Goal: Task Accomplishment & Management: Complete application form

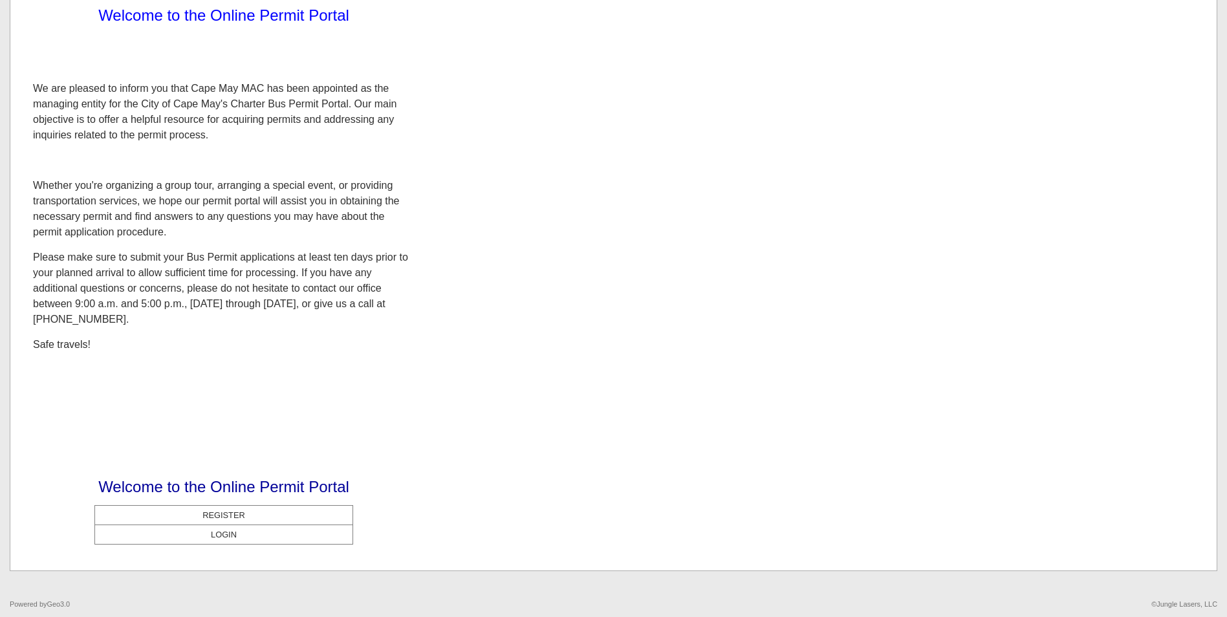
scroll to position [89, 0]
click at [305, 534] on center "LOGIN" at bounding box center [223, 533] width 251 height 12
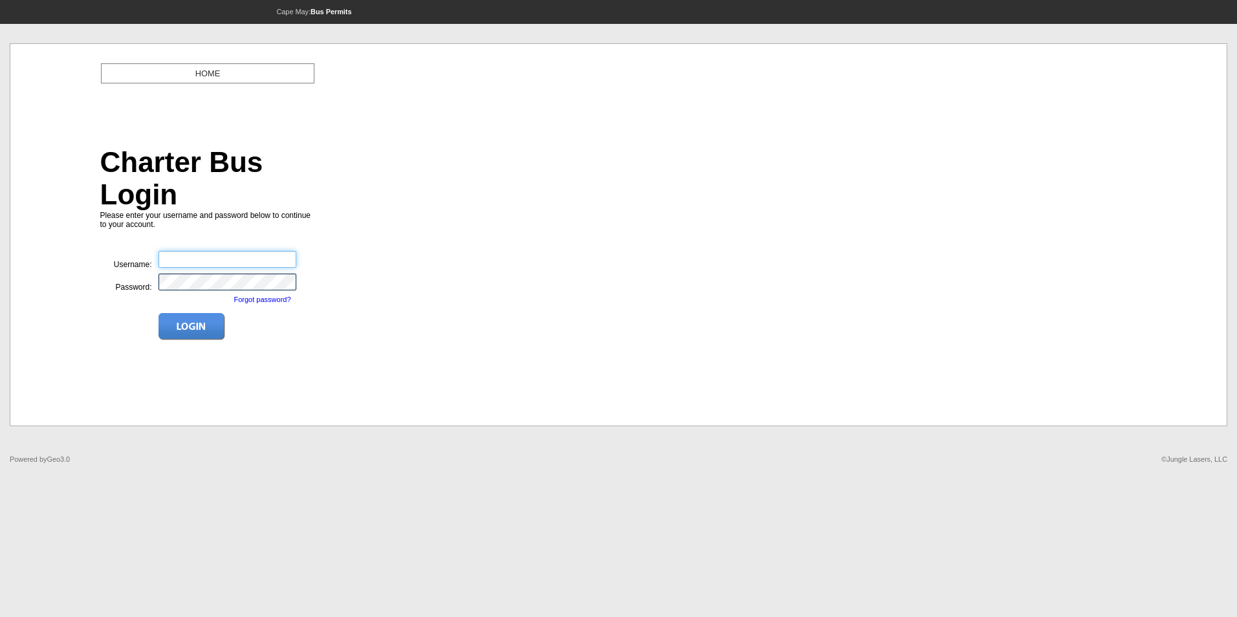
type input "**********"
click at [200, 313] on img at bounding box center [191, 326] width 67 height 27
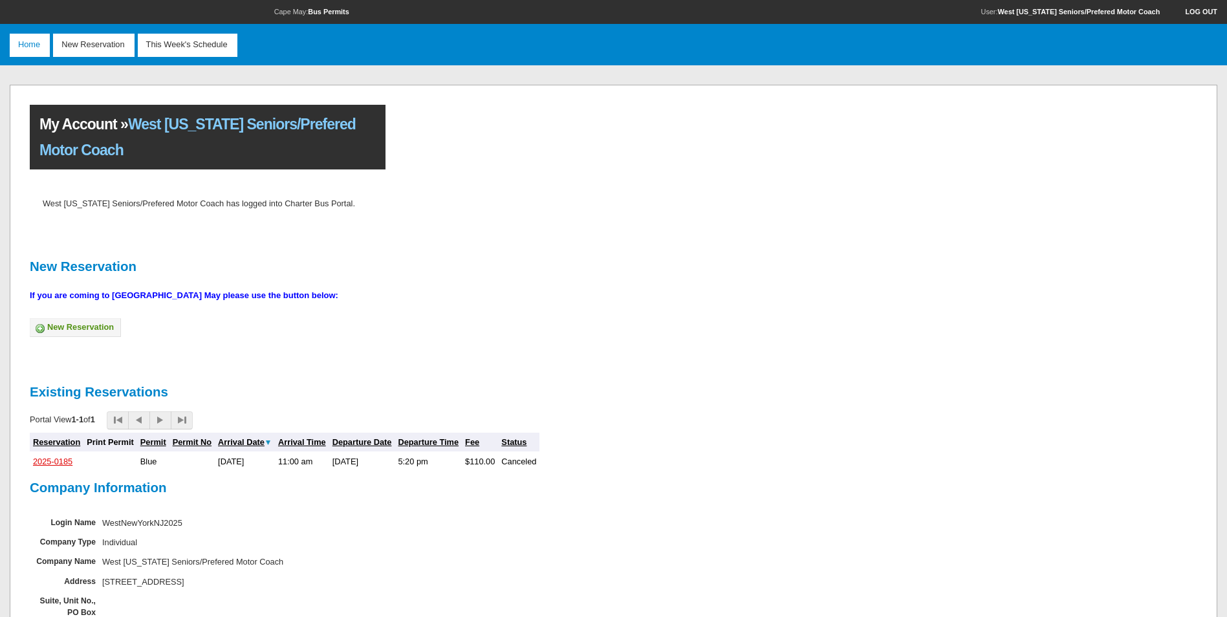
click at [56, 459] on link "2025-0185" at bounding box center [52, 462] width 39 height 10
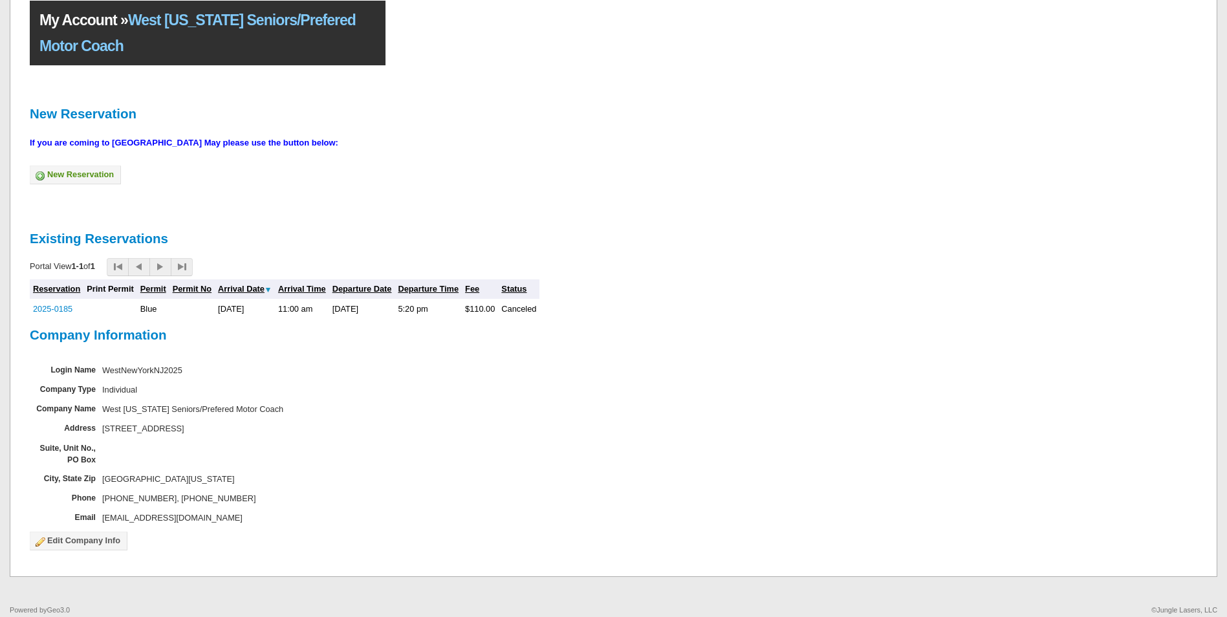
scroll to position [111, 0]
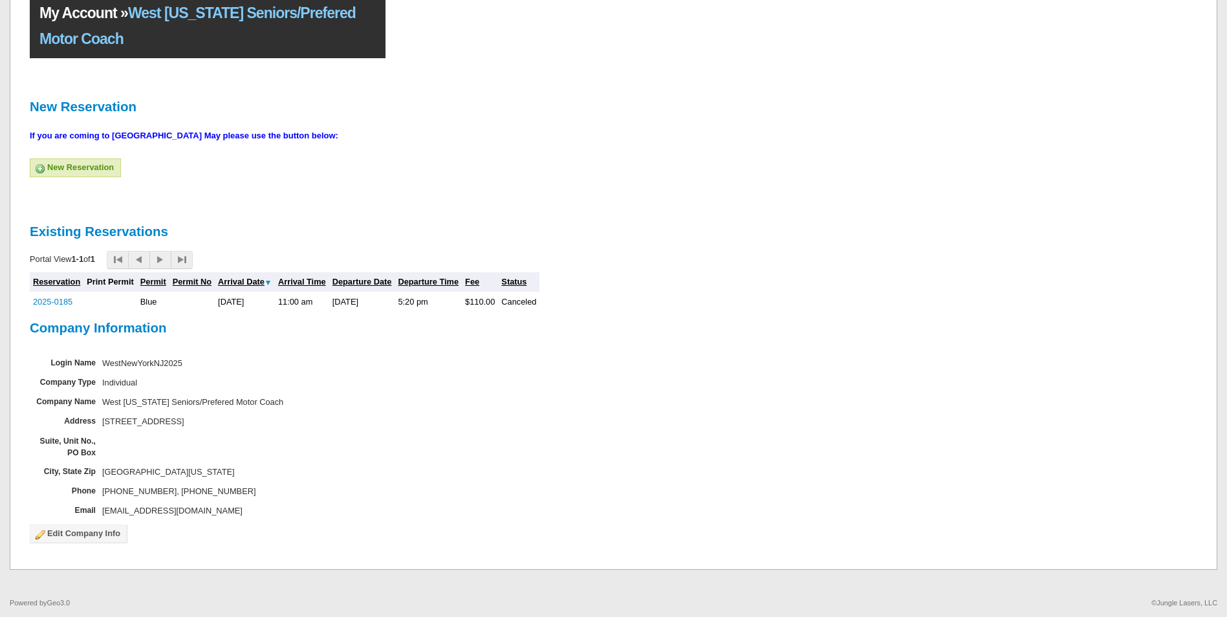
click at [72, 168] on link "New Reservation" at bounding box center [75, 167] width 91 height 19
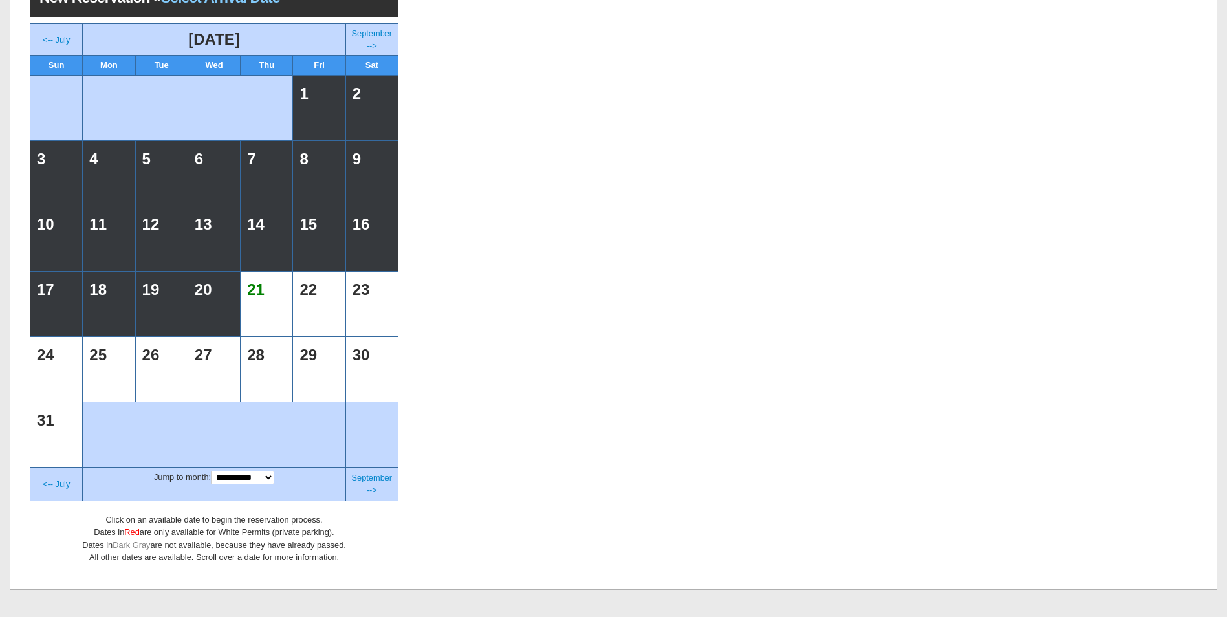
scroll to position [129, 0]
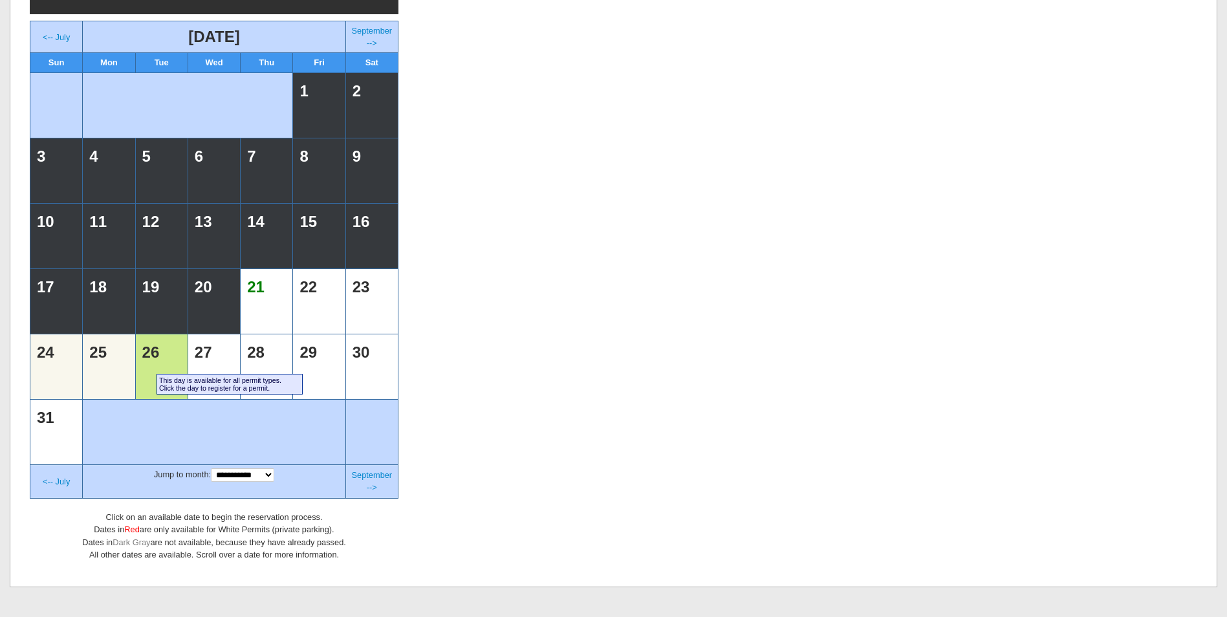
click at [147, 369] on td "26" at bounding box center [161, 367] width 45 height 58
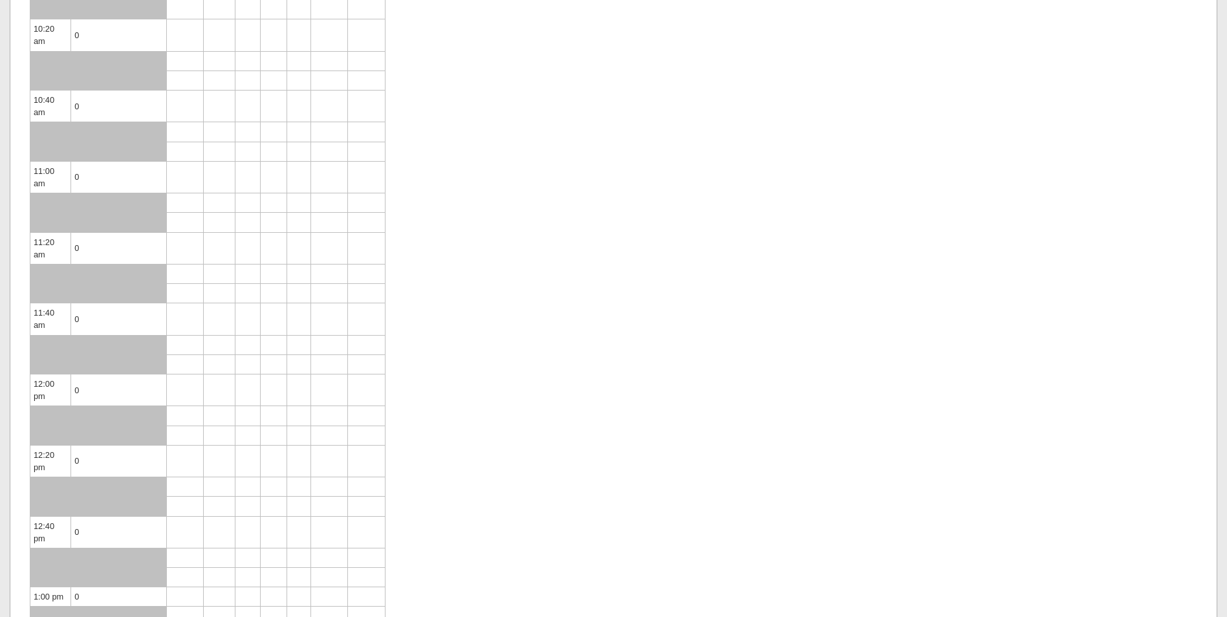
scroll to position [647, 0]
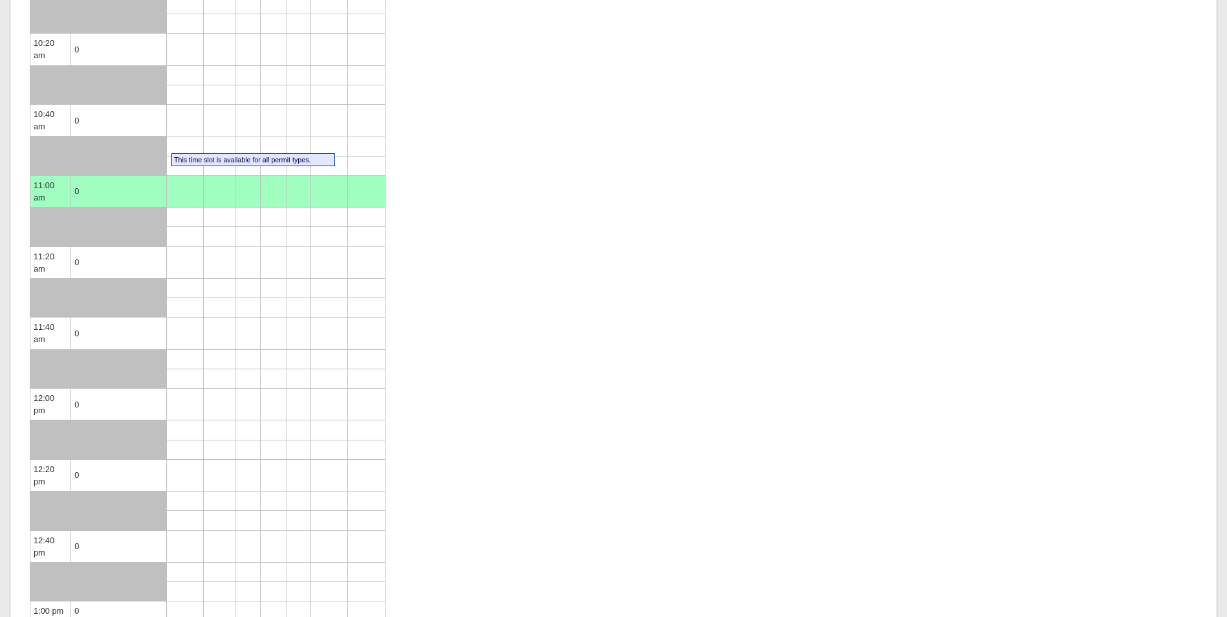
click at [167, 175] on td at bounding box center [185, 191] width 37 height 32
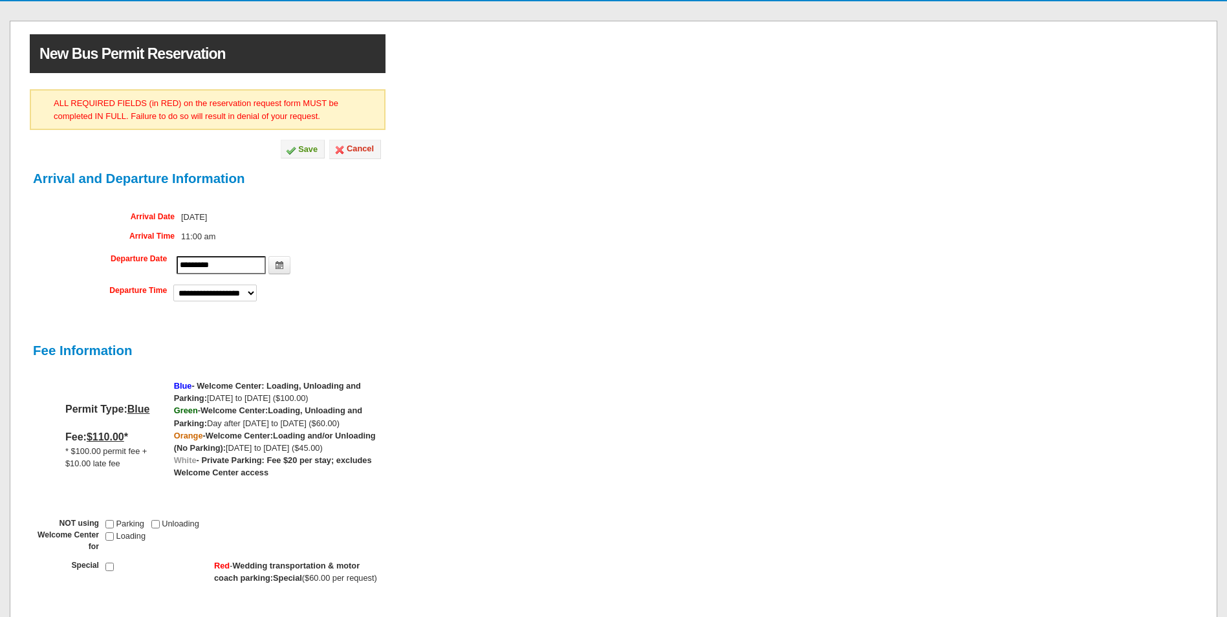
scroll to position [65, 0]
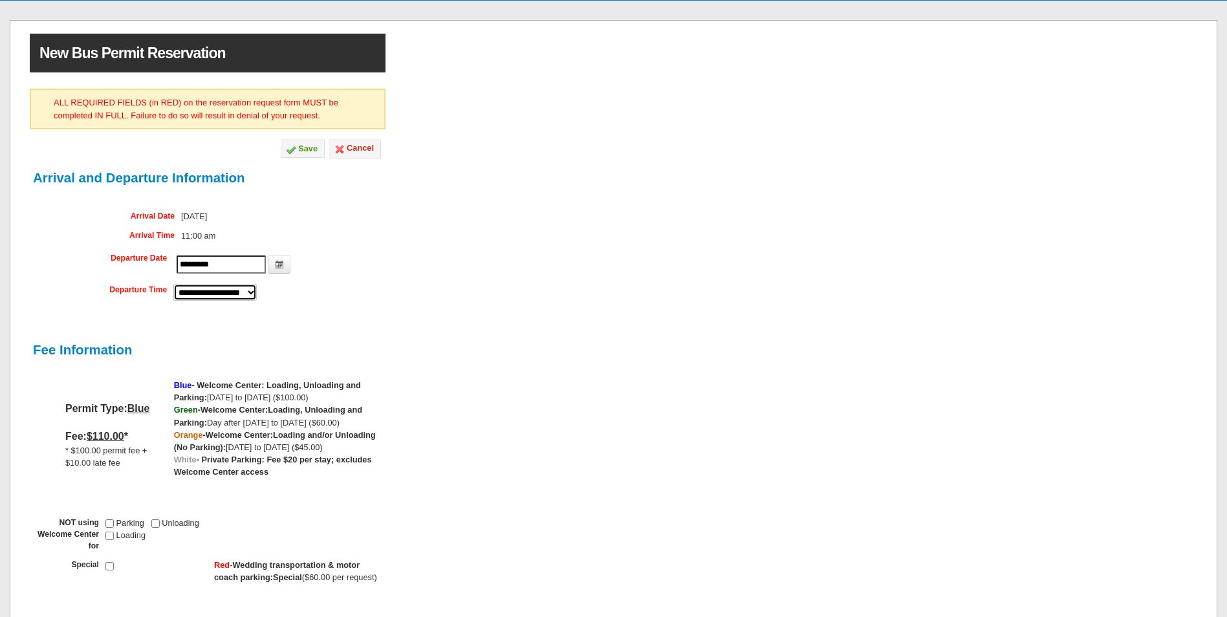
click at [207, 288] on select "**********" at bounding box center [214, 292] width 83 height 17
select select "*******"
click at [173, 284] on select "**********" at bounding box center [214, 292] width 83 height 17
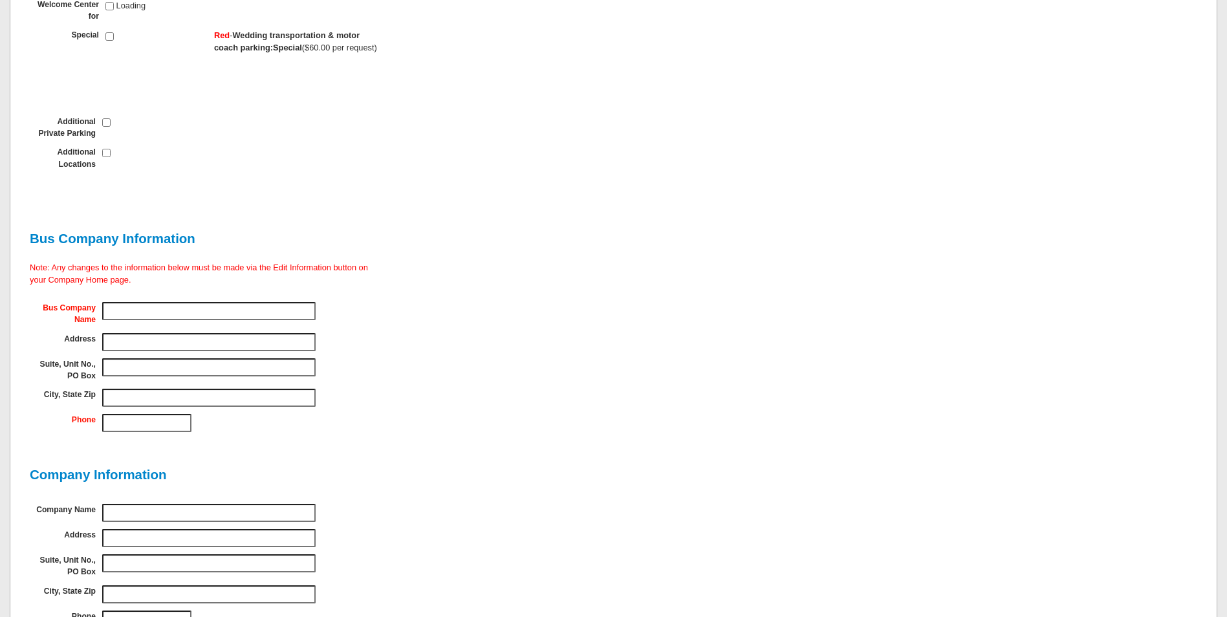
scroll to position [776, 0]
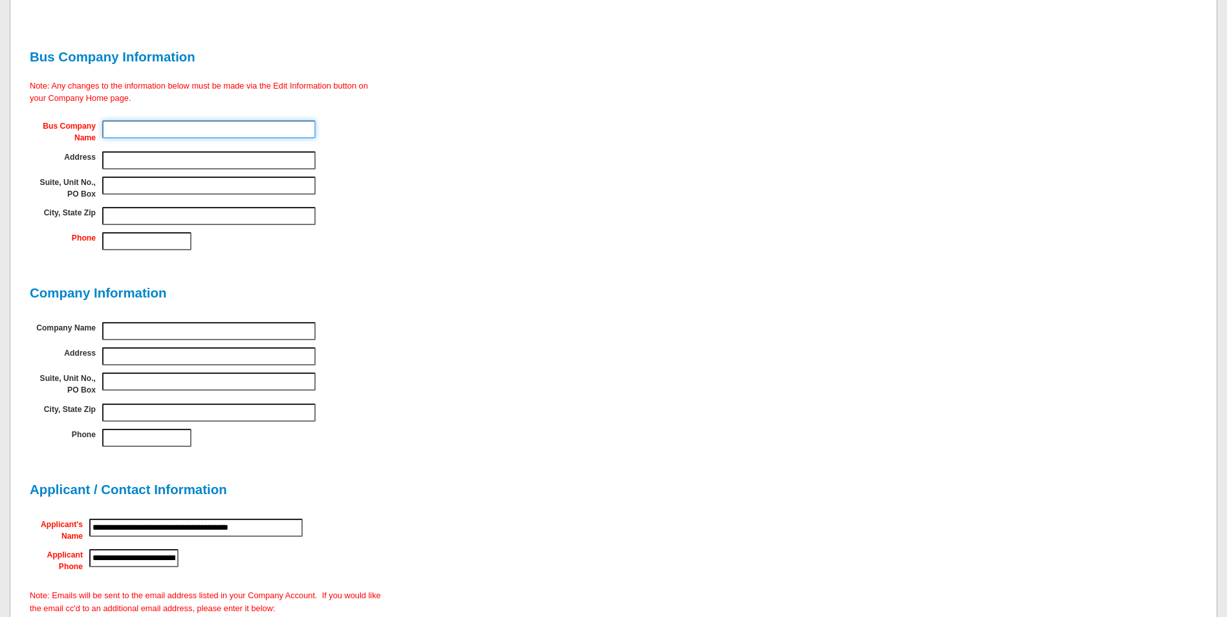
click at [149, 130] on input "Bus Company Name" at bounding box center [208, 129] width 213 height 18
type input "**********"
type input "***"
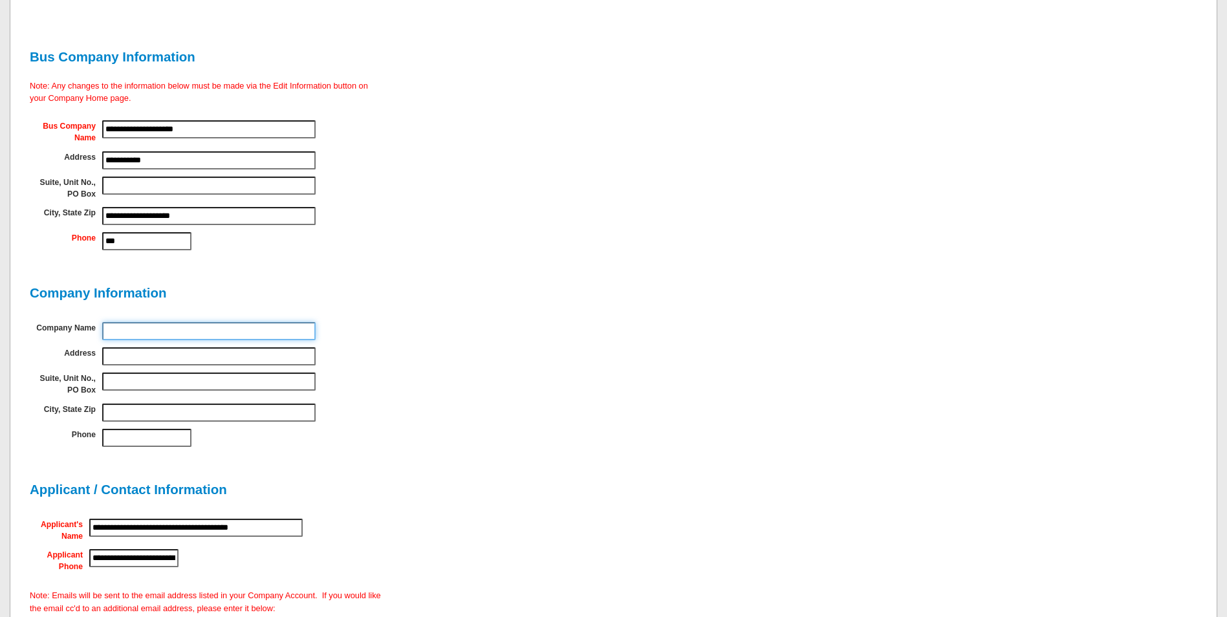
type input "**********"
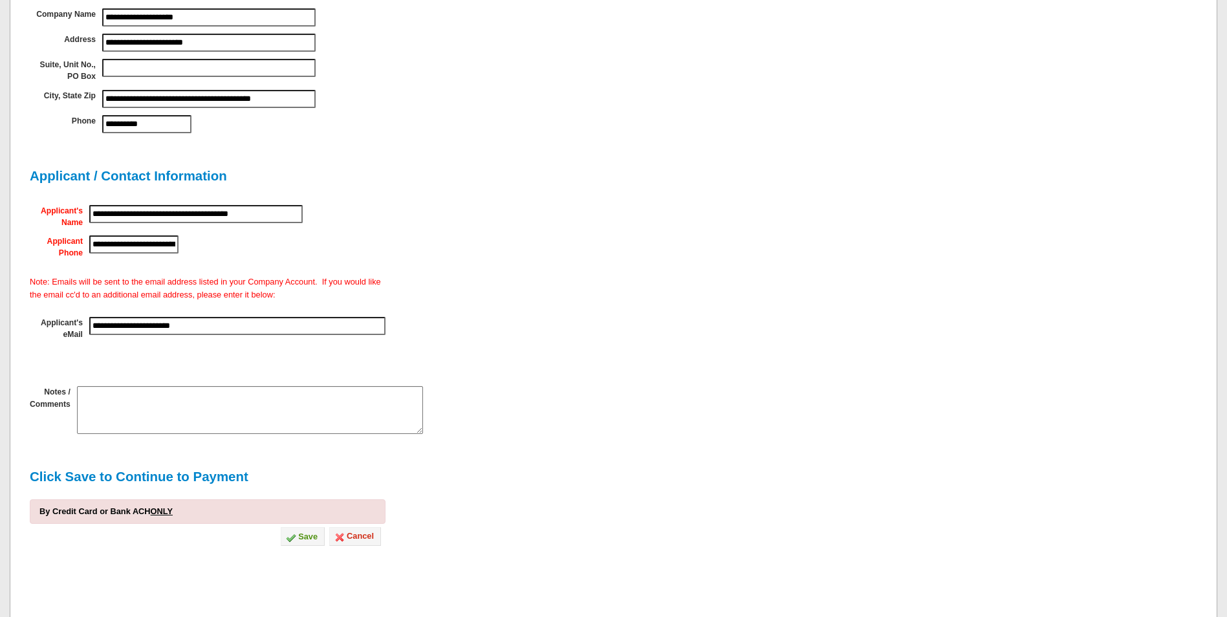
scroll to position [1100, 0]
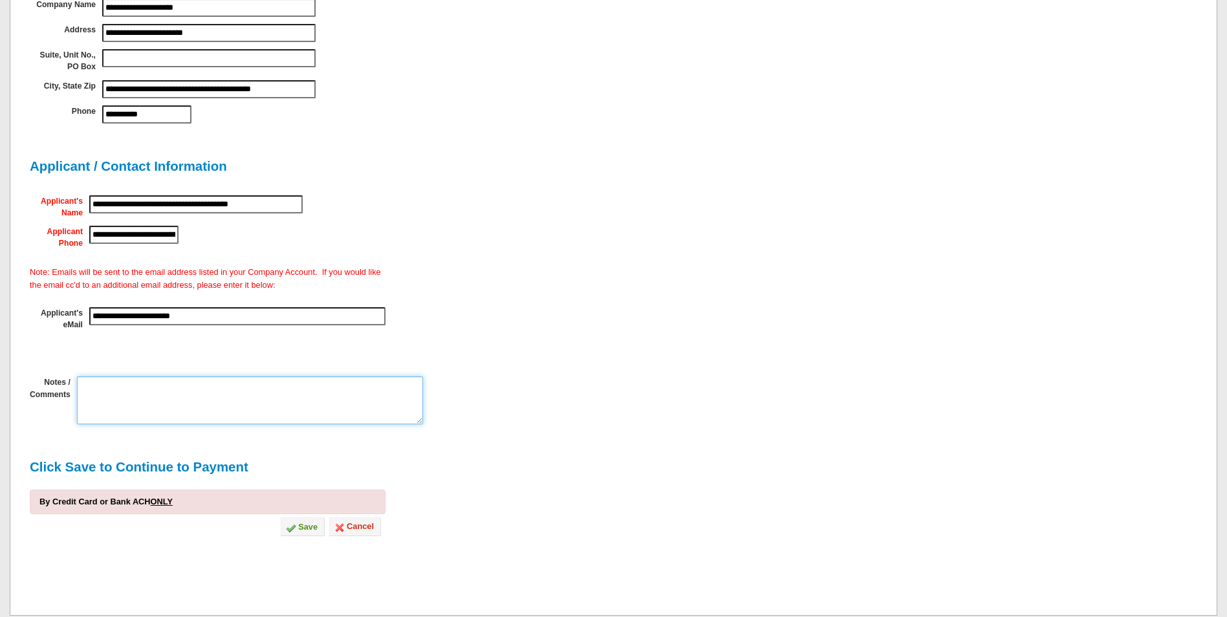
click at [285, 404] on textarea at bounding box center [250, 400] width 346 height 48
type textarea "**********"
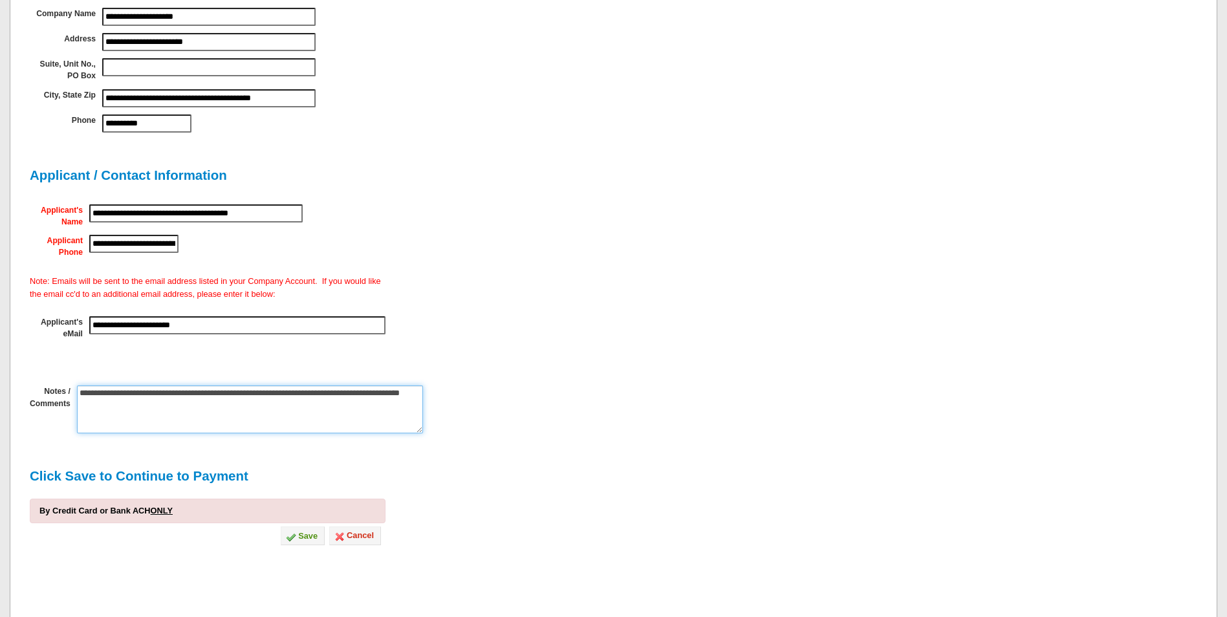
scroll to position [1145, 0]
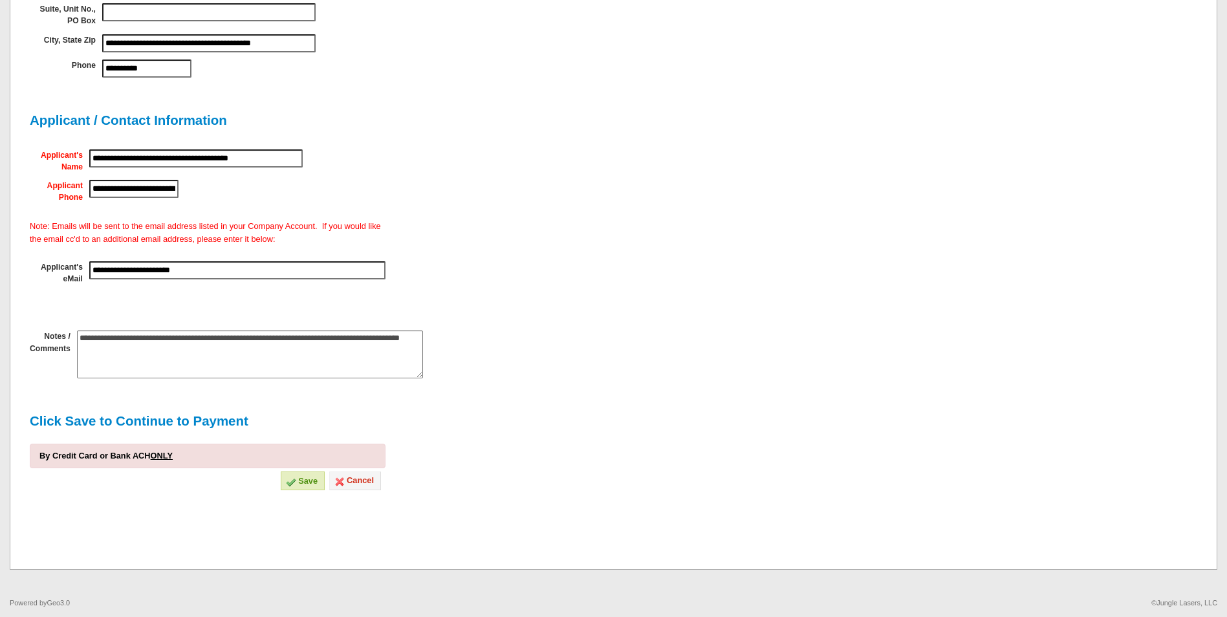
click at [314, 481] on button "Save" at bounding box center [303, 481] width 44 height 19
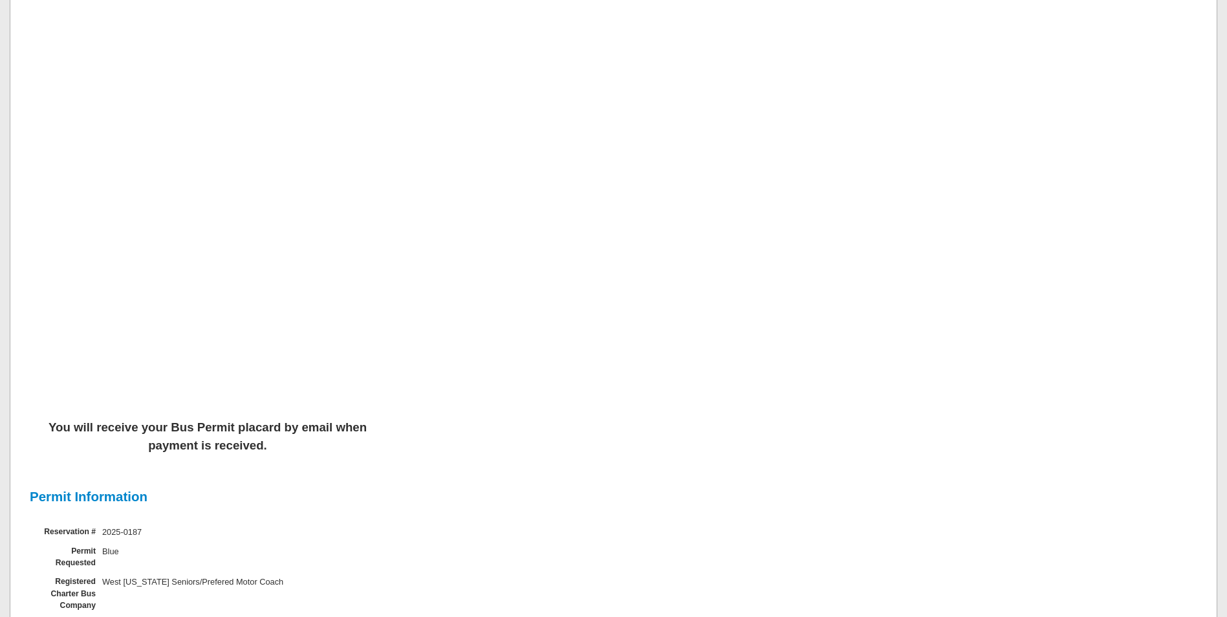
scroll to position [319, 0]
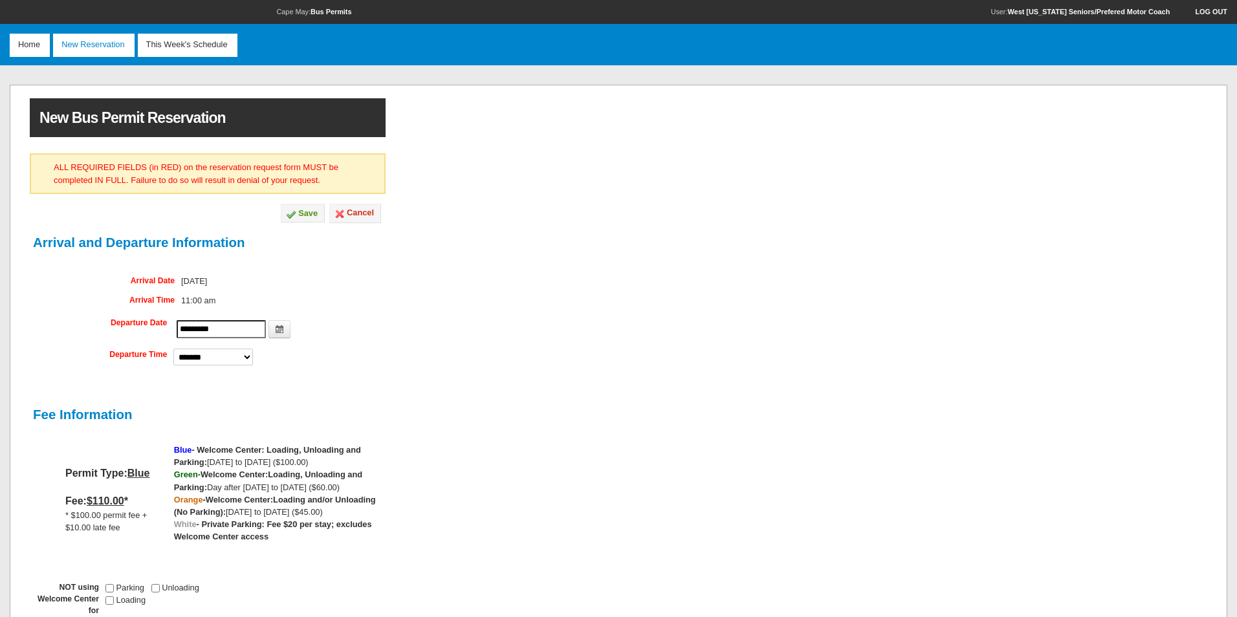
select select "*******"
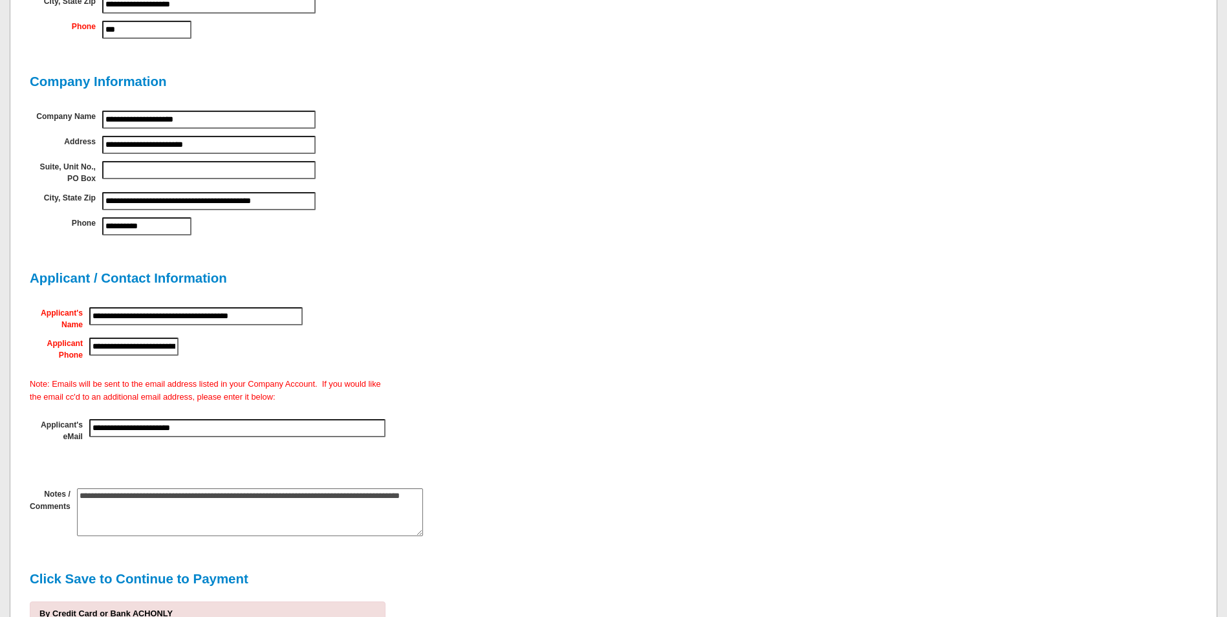
scroll to position [1145, 0]
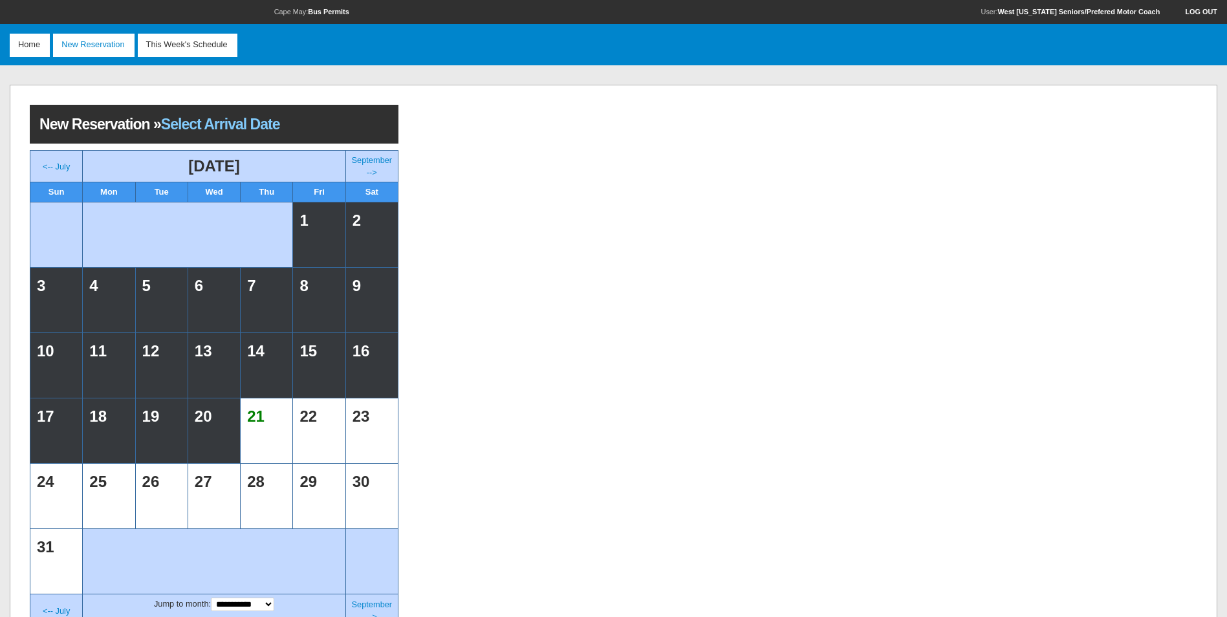
scroll to position [129, 0]
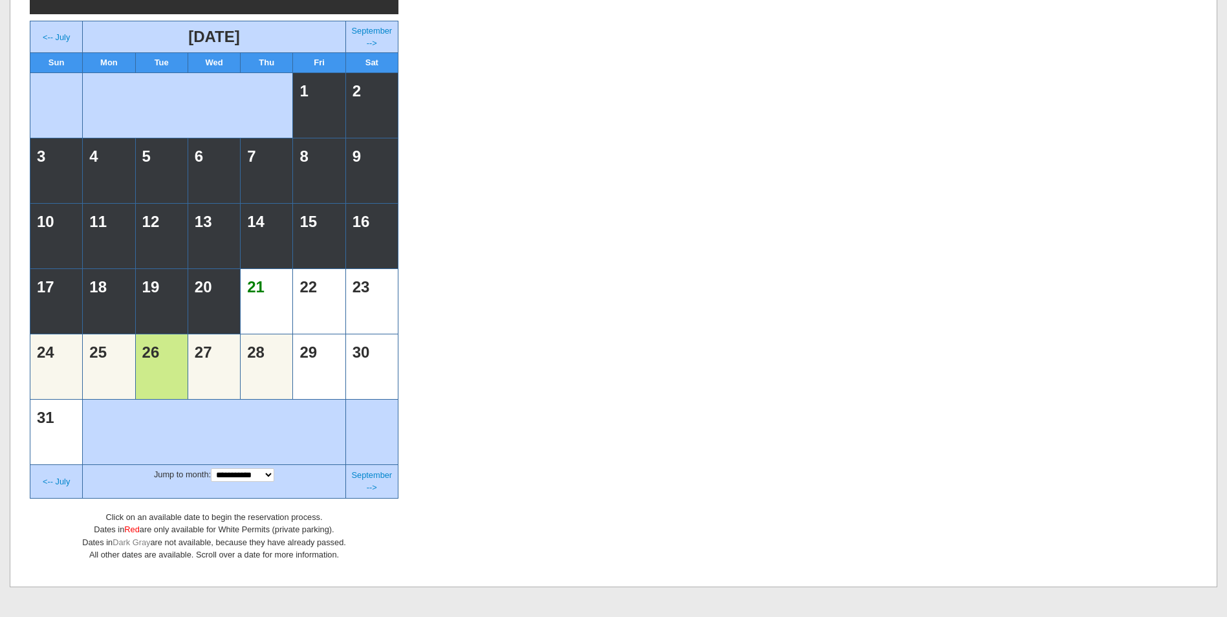
click at [161, 372] on td "26" at bounding box center [161, 367] width 45 height 58
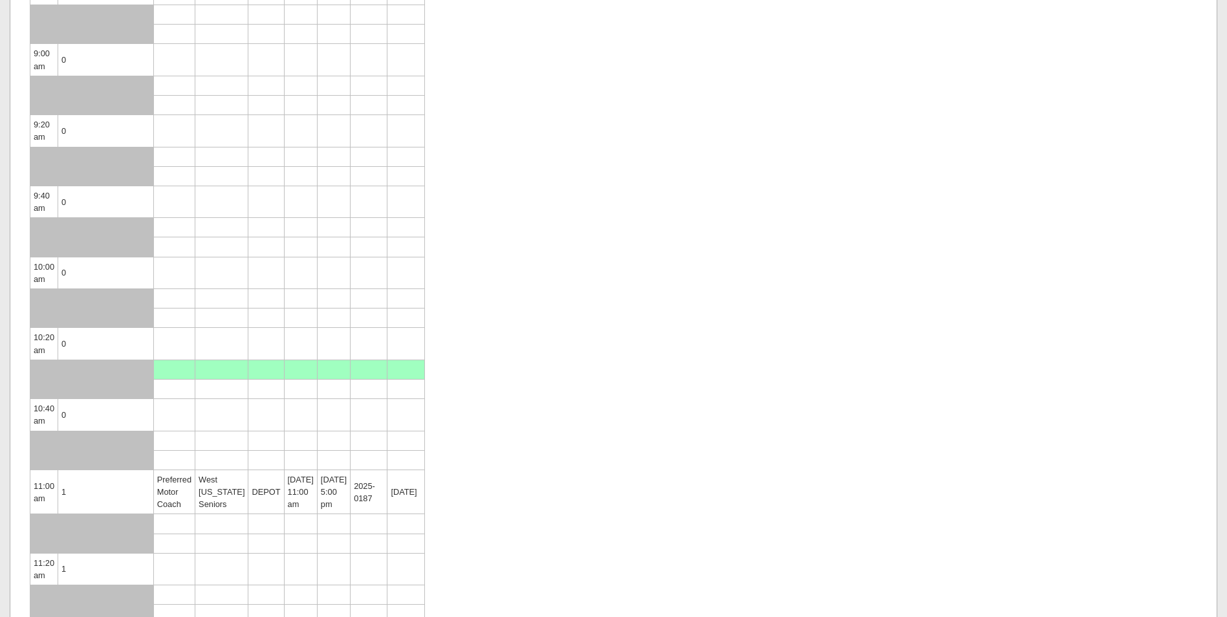
scroll to position [582, 0]
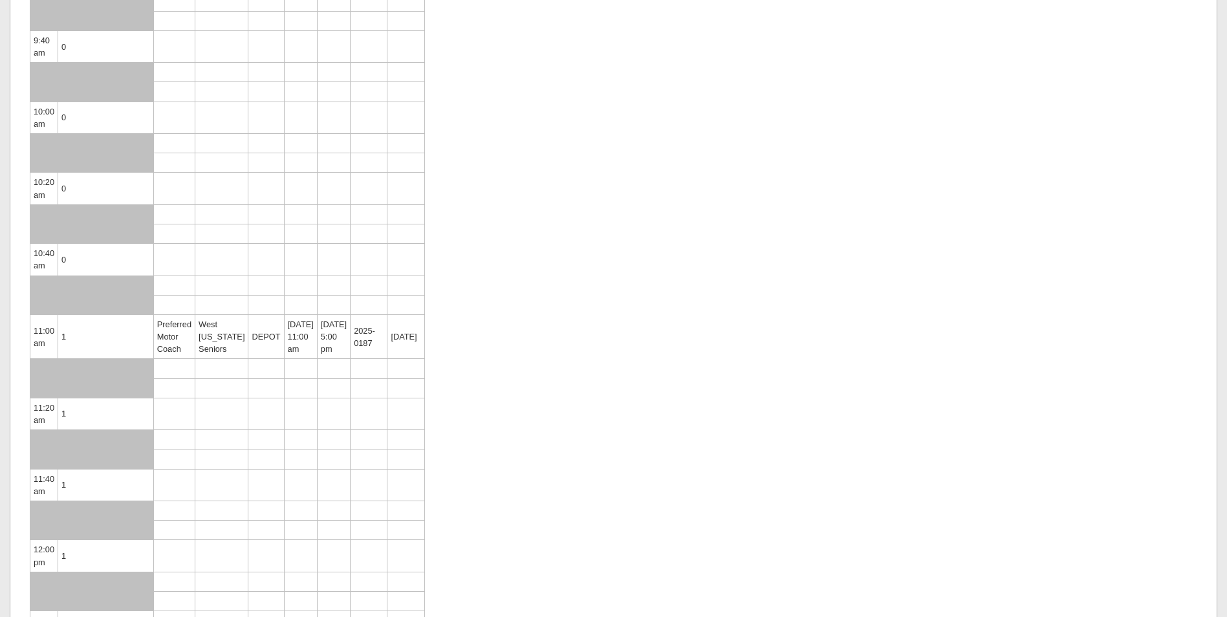
click at [317, 314] on td "8/26 5:00 pm" at bounding box center [333, 336] width 33 height 45
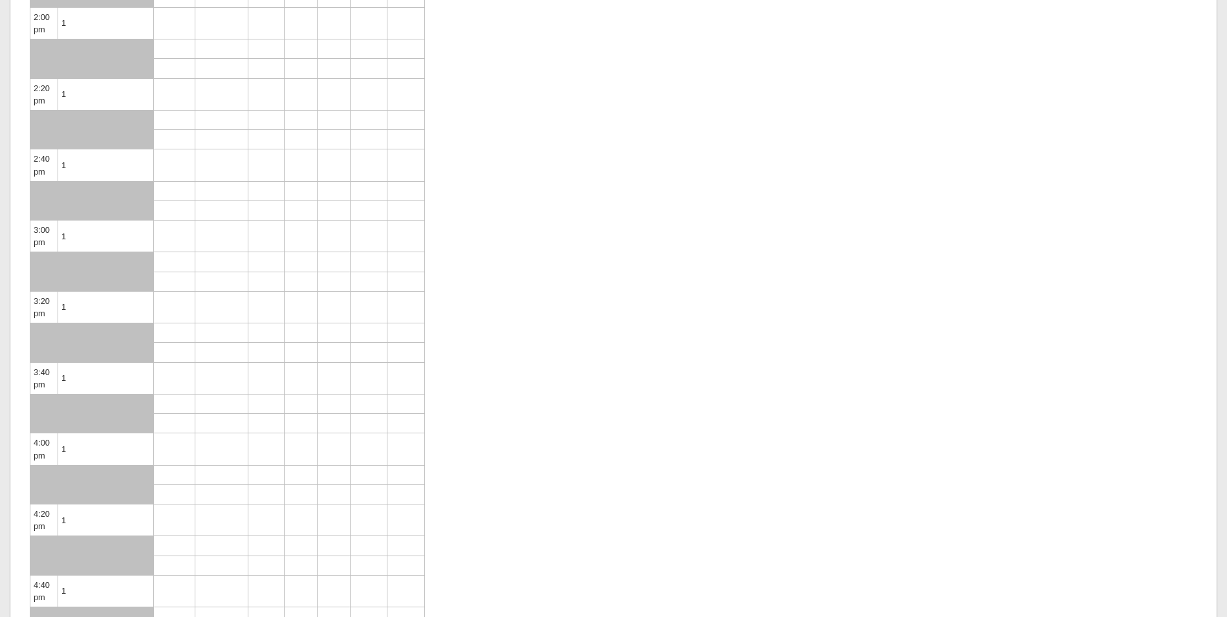
scroll to position [1682, 0]
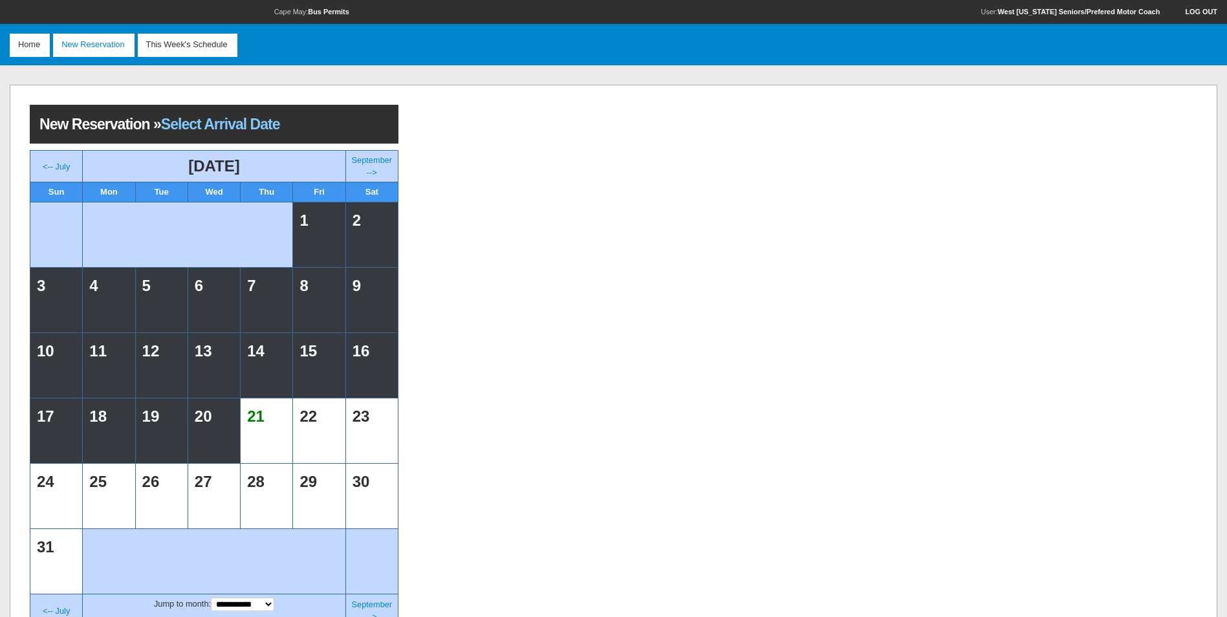
scroll to position [129, 0]
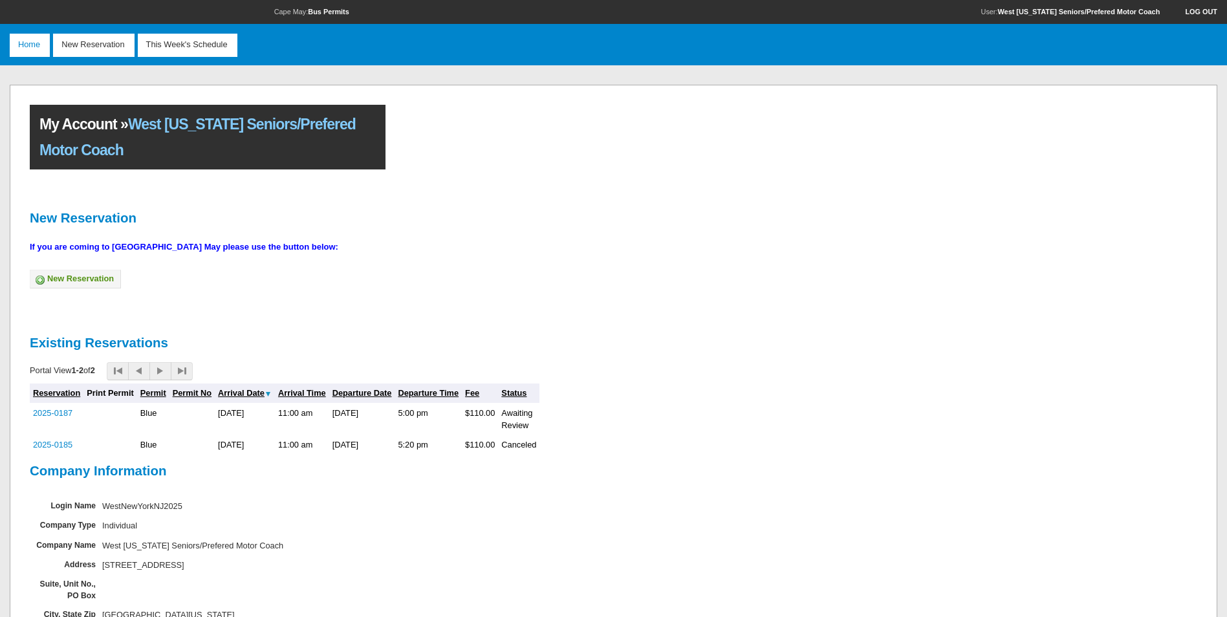
scroll to position [111, 0]
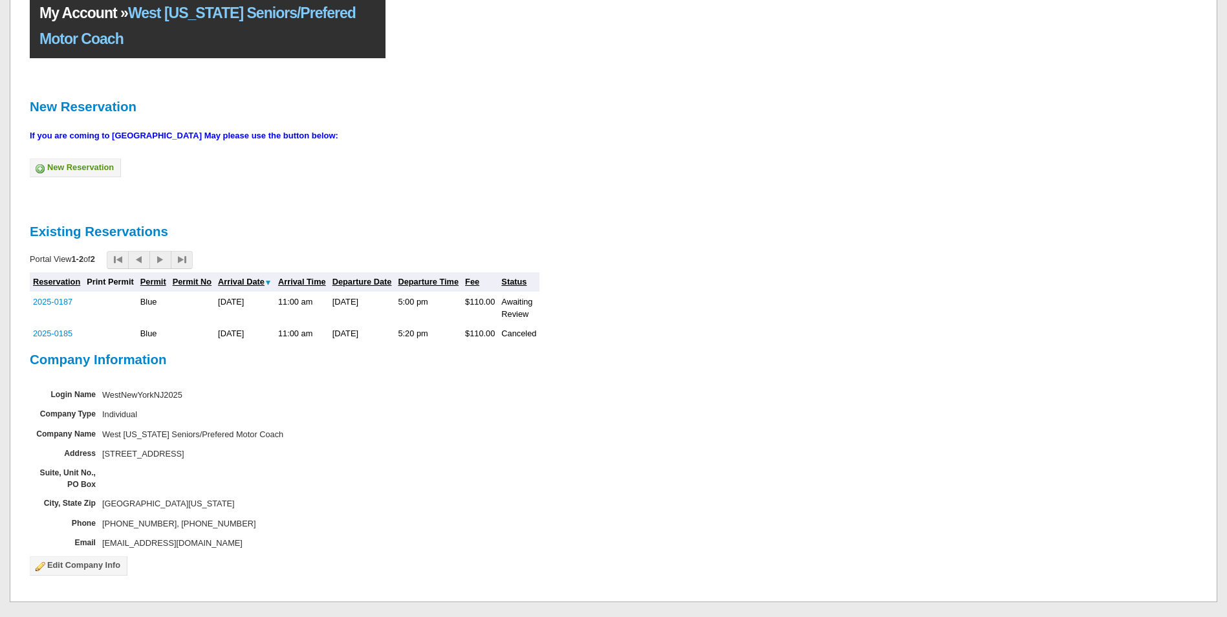
click at [52, 290] on th "Reservation" at bounding box center [57, 281] width 54 height 19
click at [55, 299] on link "2025-0187" at bounding box center [52, 302] width 39 height 10
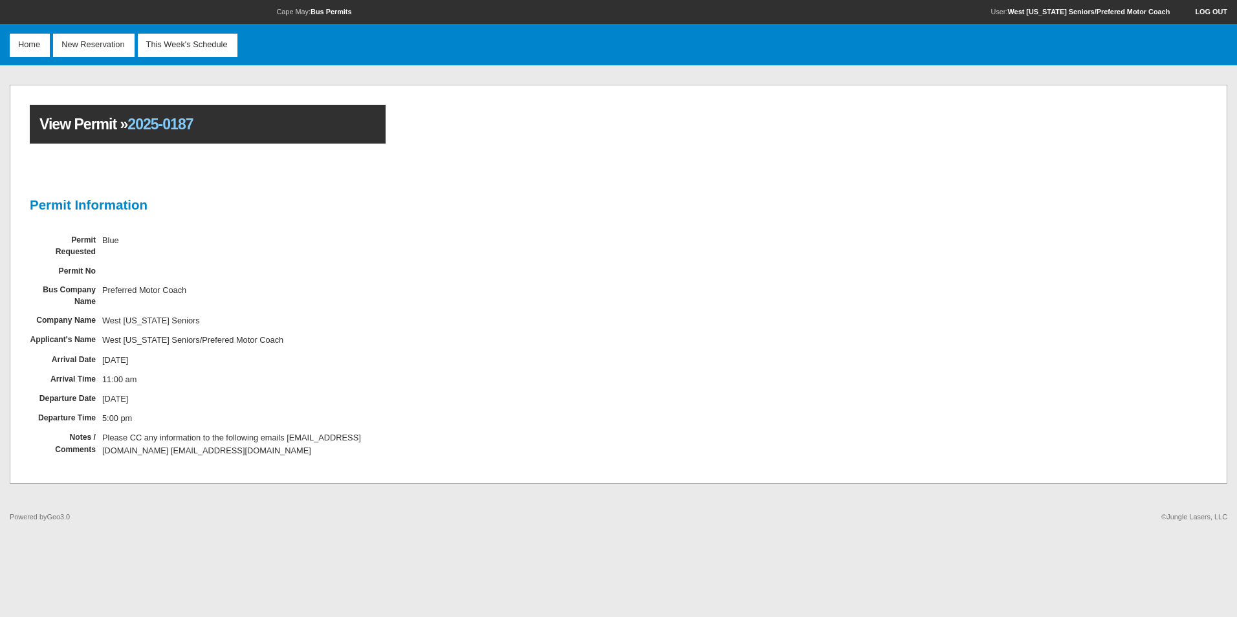
click at [170, 127] on span "2025-0187" at bounding box center [159, 124] width 65 height 17
click at [127, 205] on h2 "Permit Information" at bounding box center [208, 205] width 356 height 26
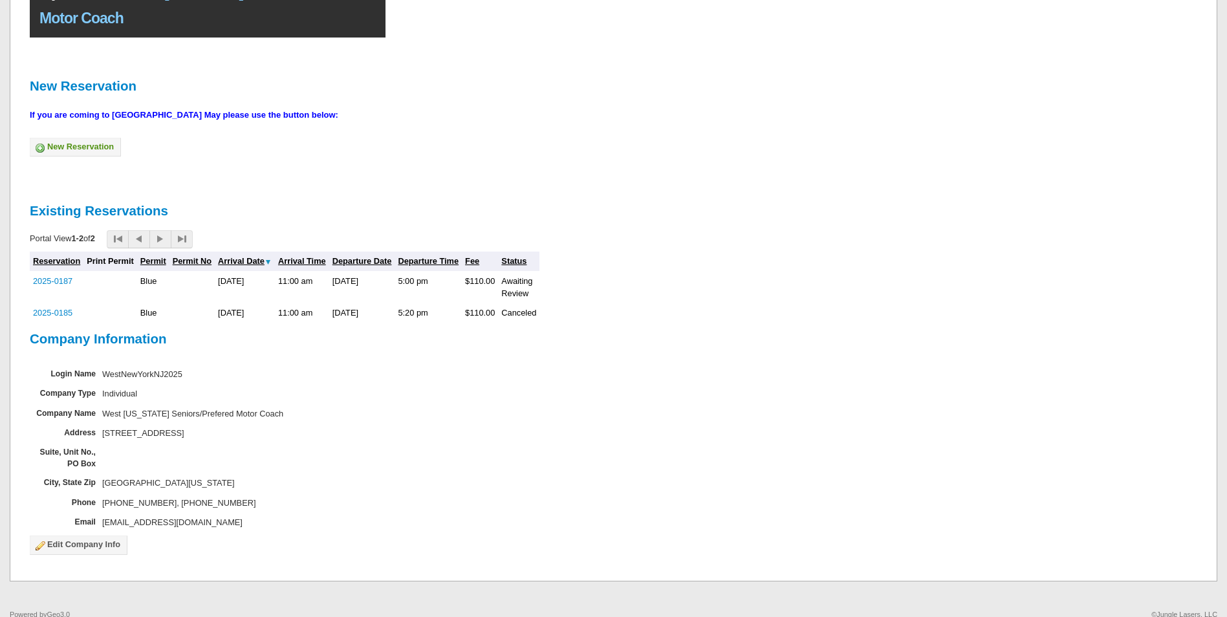
scroll to position [144, 0]
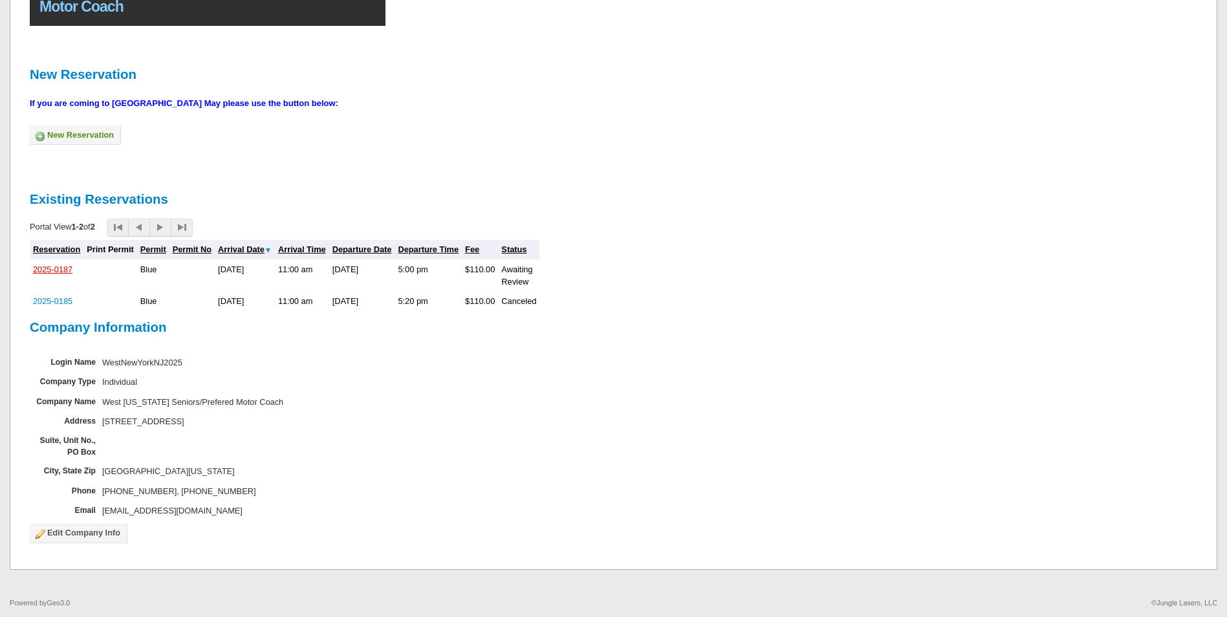
click at [43, 265] on link "2025-0187" at bounding box center [52, 270] width 39 height 10
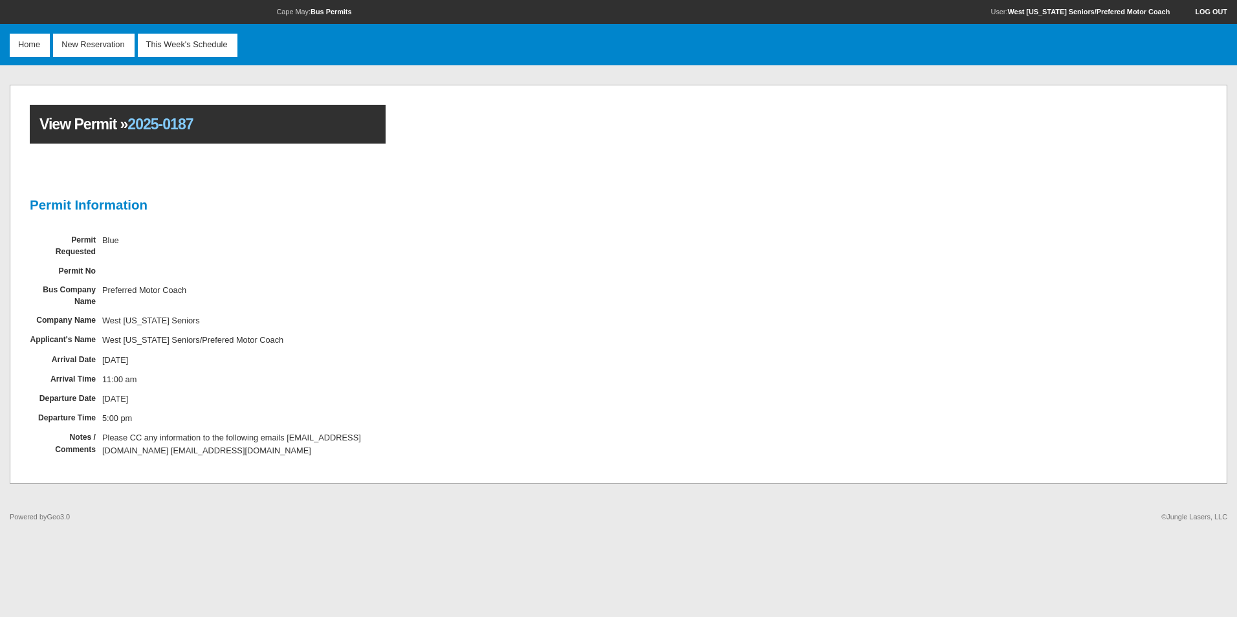
click at [142, 128] on span "2025-0187" at bounding box center [159, 124] width 65 height 17
click at [96, 124] on h1 "View Permit » 2025-0187" at bounding box center [208, 124] width 356 height 39
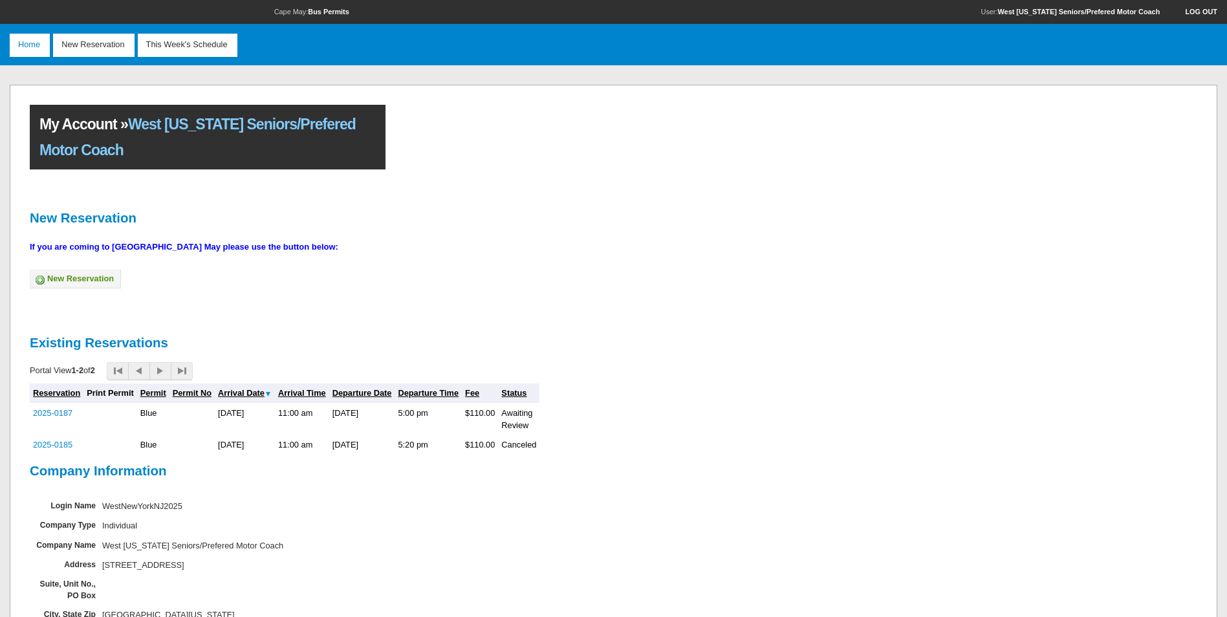
scroll to position [144, 0]
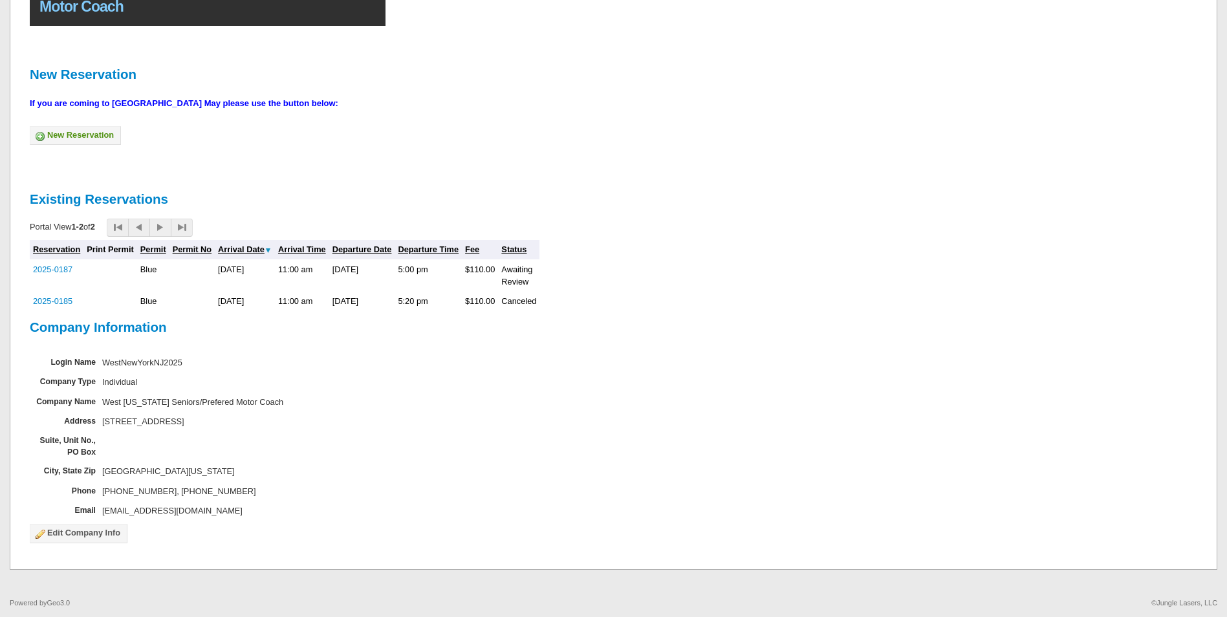
click at [514, 247] on link "Status" at bounding box center [513, 249] width 25 height 10
click at [41, 287] on link "2025-0187" at bounding box center [52, 289] width 39 height 10
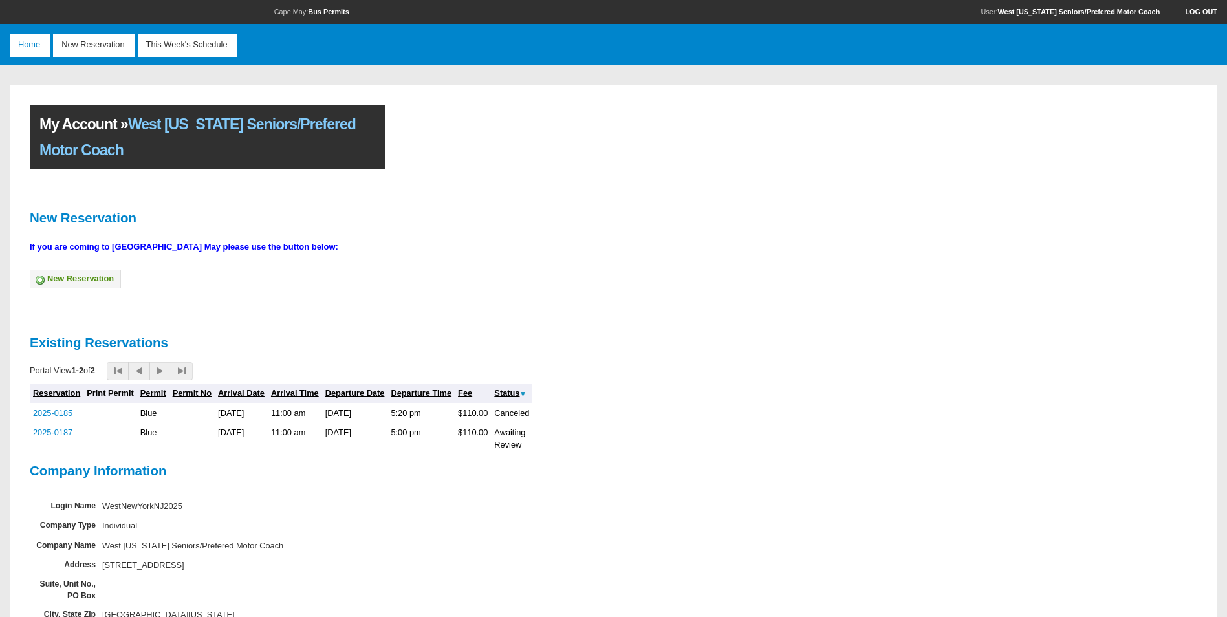
drag, startPoint x: 52, startPoint y: 411, endPoint x: 9, endPoint y: 448, distance: 56.5
click at [8, 448] on div "My Account » West New York Seniors/Prefered Motor Coach New Reservation If you …" at bounding box center [613, 399] width 1227 height 648
click at [186, 371] on icon at bounding box center [181, 371] width 9 height 9
click at [49, 432] on link "2025-0187" at bounding box center [52, 433] width 39 height 10
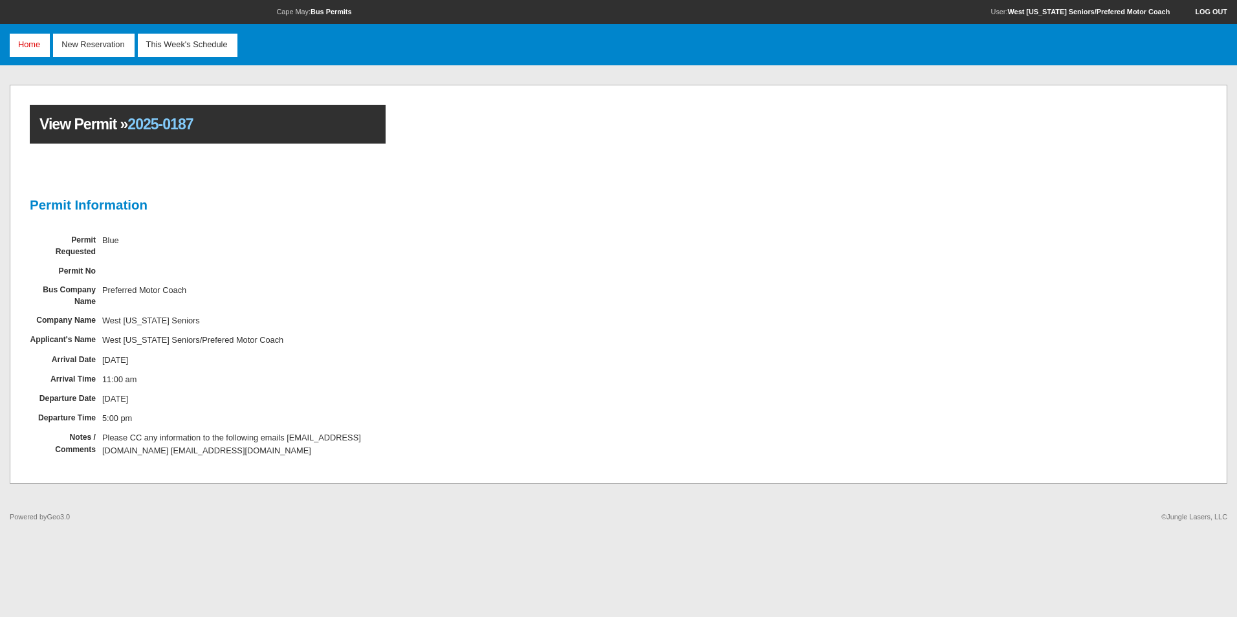
click at [45, 47] on span "Home" at bounding box center [31, 45] width 37 height 23
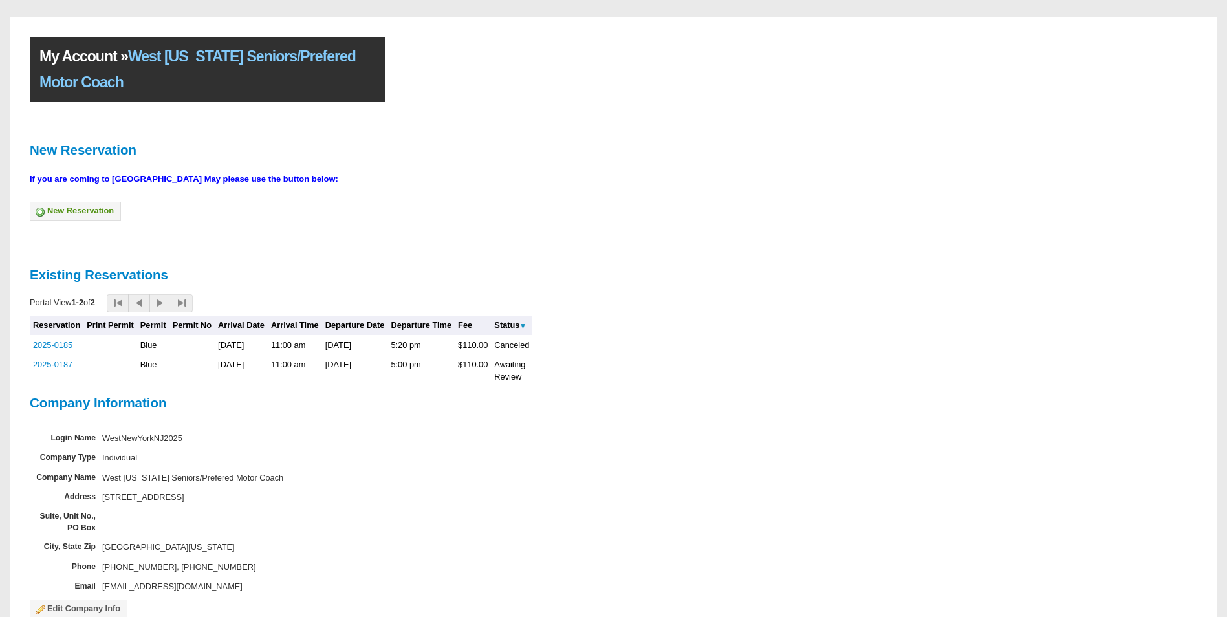
scroll to position [144, 0]
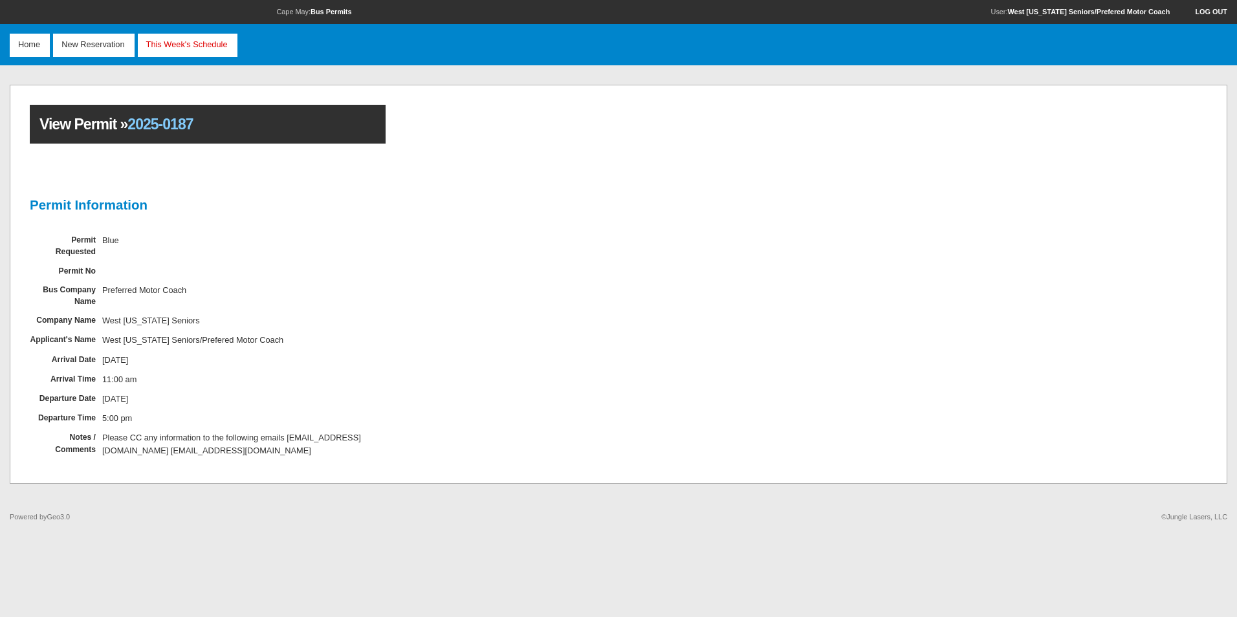
click at [217, 45] on span "This Week's Schedule" at bounding box center [189, 45] width 96 height 23
click at [105, 48] on span "New Reservation" at bounding box center [95, 45] width 78 height 23
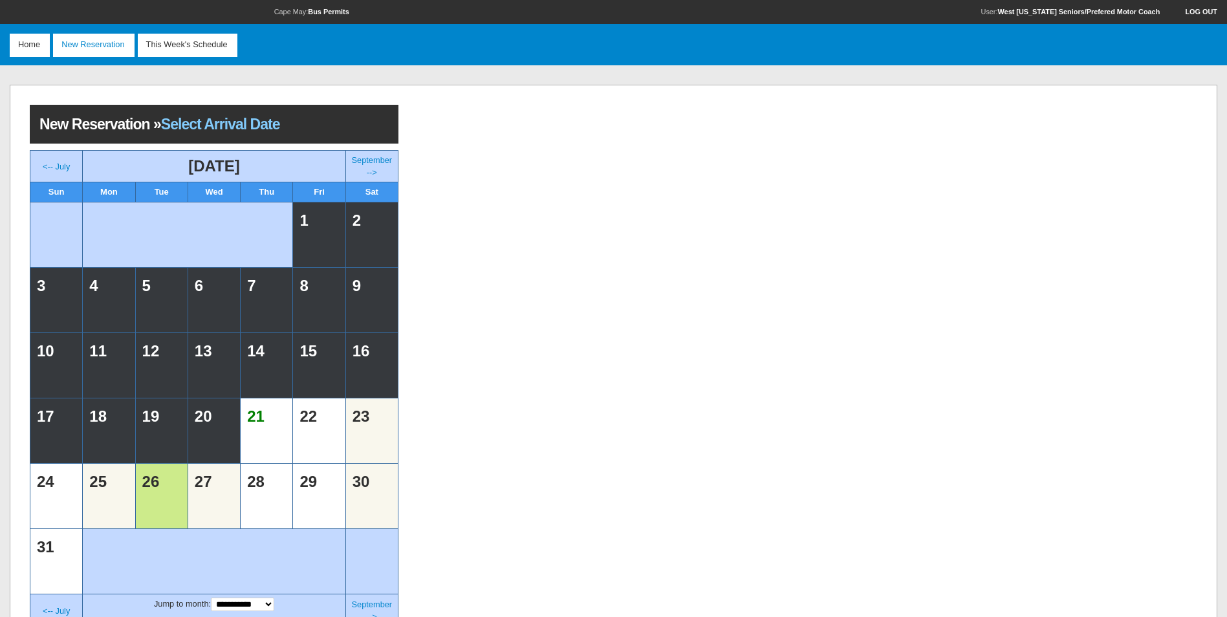
click at [174, 498] on td "26" at bounding box center [161, 496] width 45 height 58
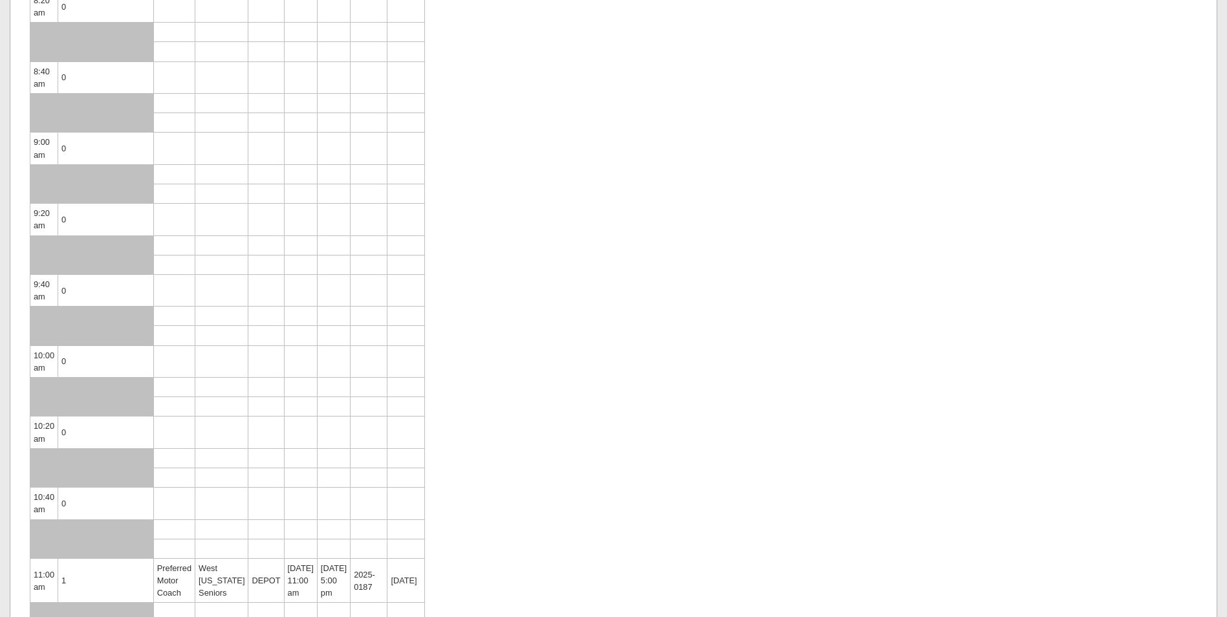
scroll to position [388, 0]
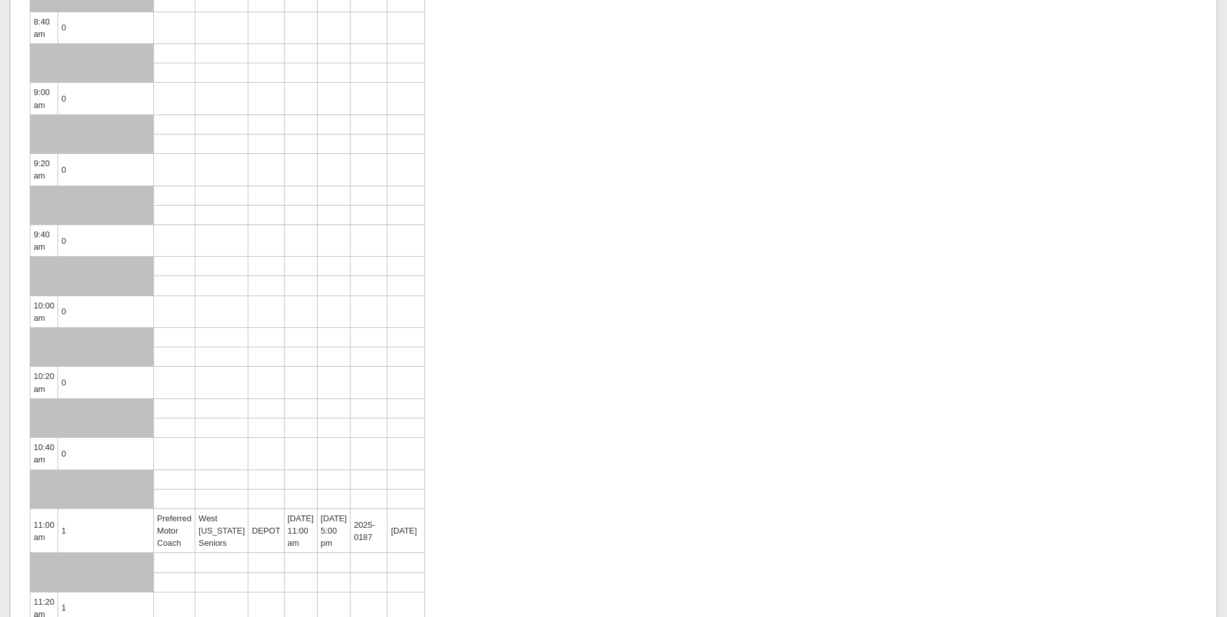
click at [196, 508] on td "West [US_STATE] Seniors" at bounding box center [221, 530] width 53 height 45
click at [58, 508] on td "11:00 am" at bounding box center [44, 530] width 28 height 45
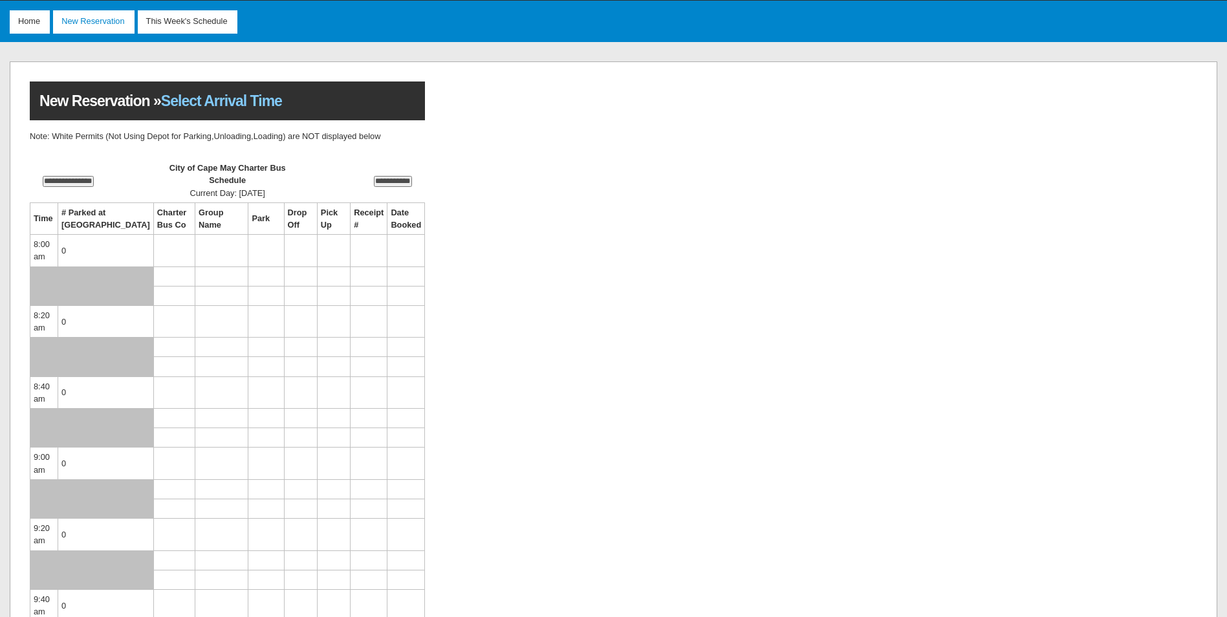
scroll to position [0, 0]
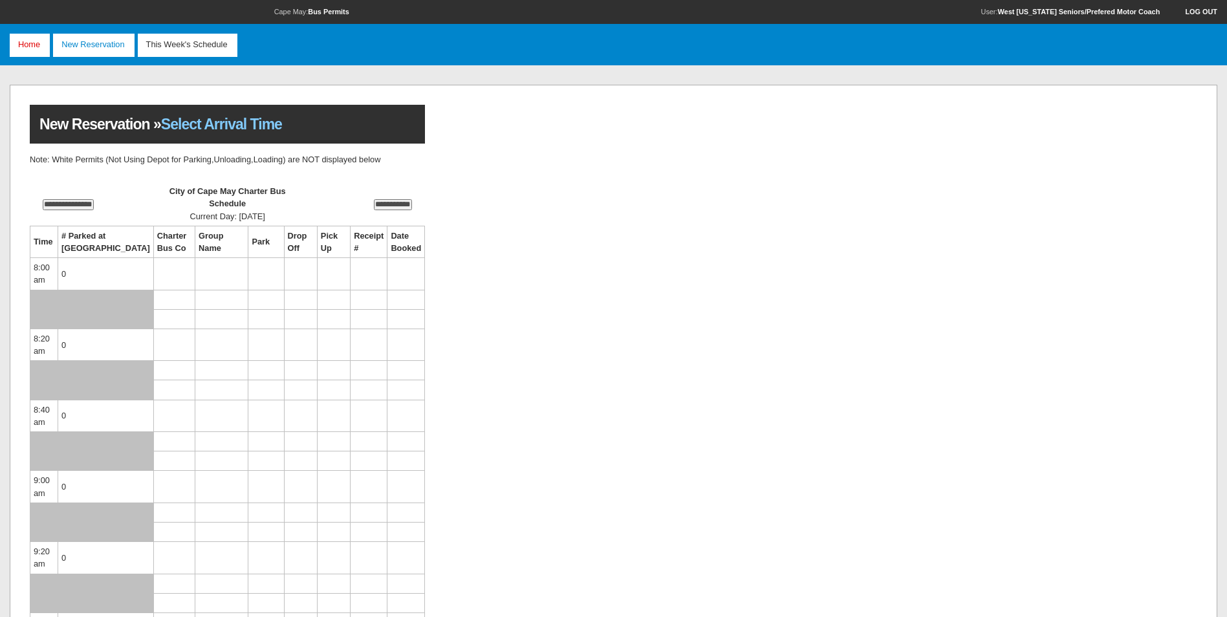
click at [33, 45] on span "Home" at bounding box center [31, 45] width 37 height 23
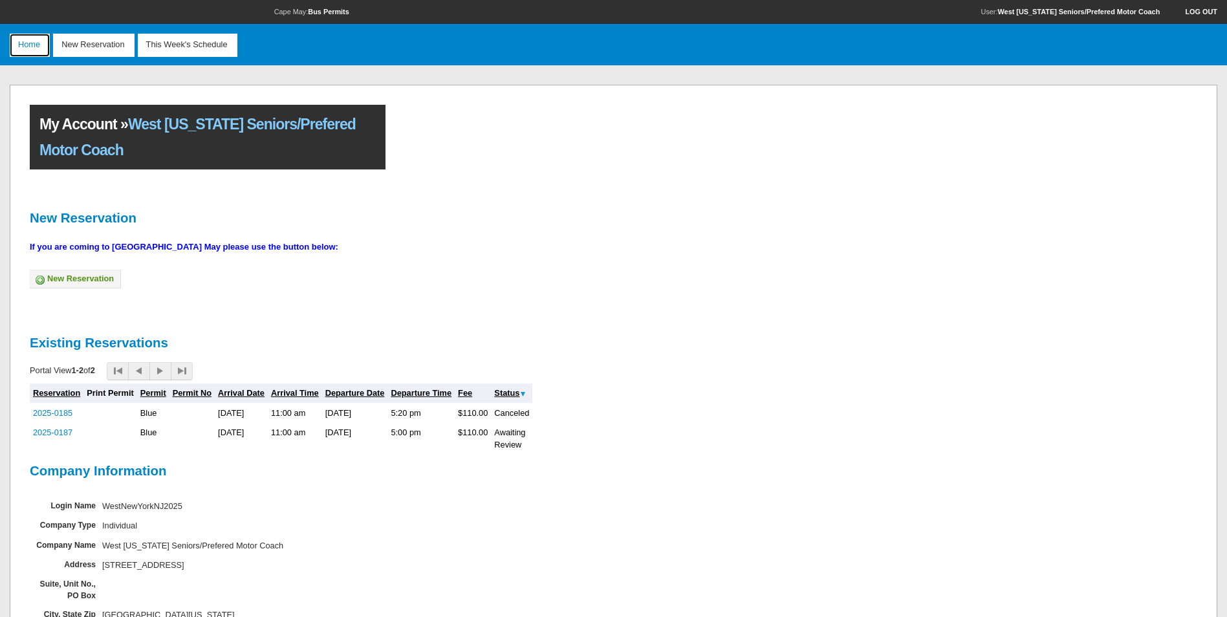
click at [33, 45] on span "Home" at bounding box center [31, 45] width 37 height 23
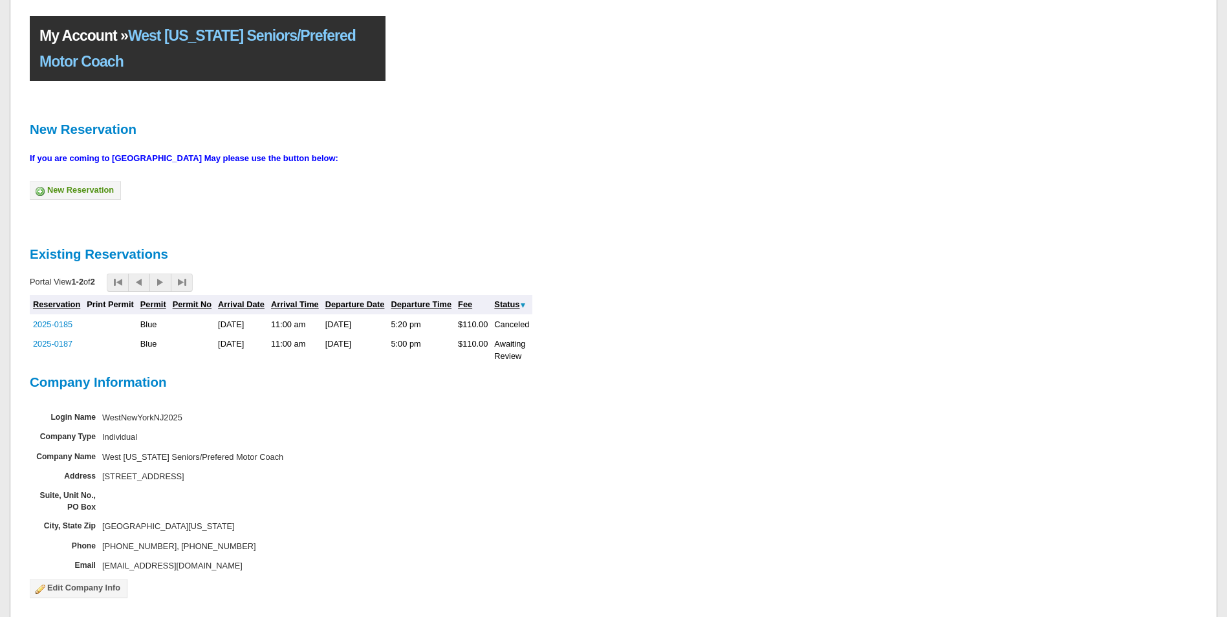
scroll to position [144, 0]
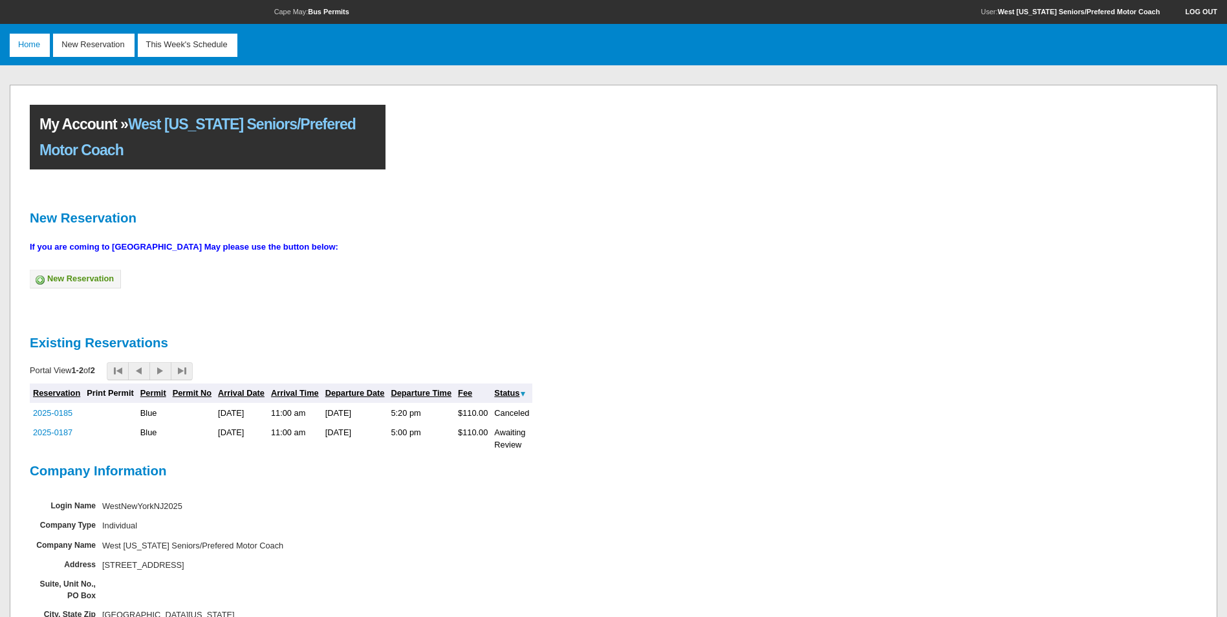
scroll to position [144, 0]
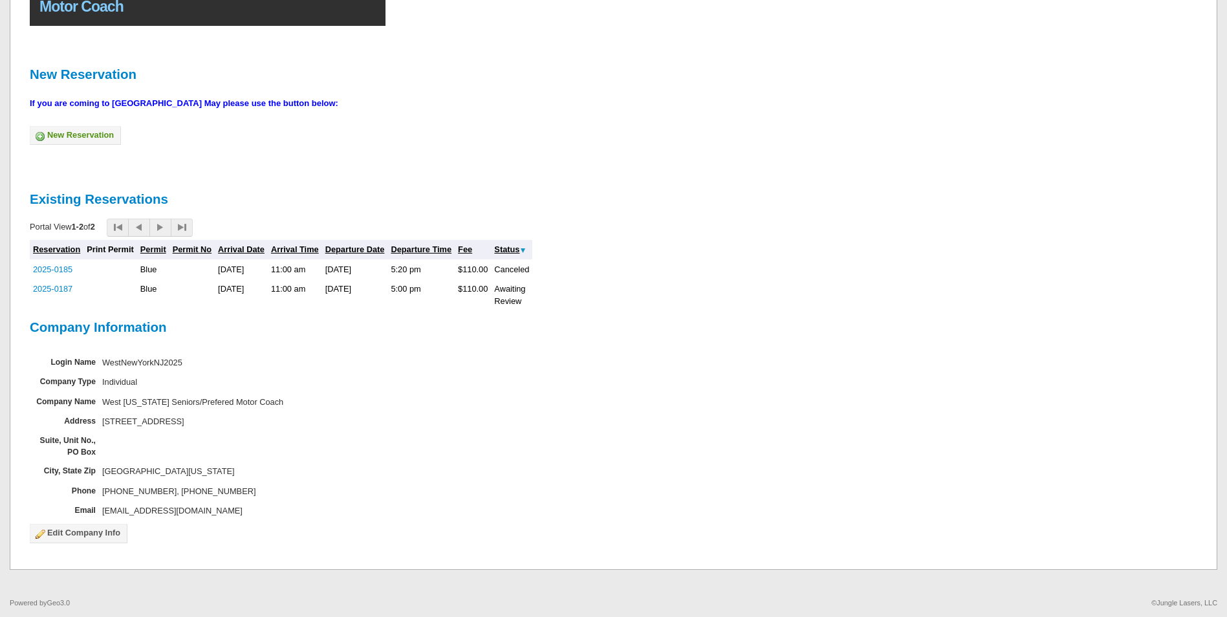
click at [525, 248] on img at bounding box center [522, 250] width 7 height 7
click at [45, 270] on link "2025-0187" at bounding box center [52, 270] width 39 height 10
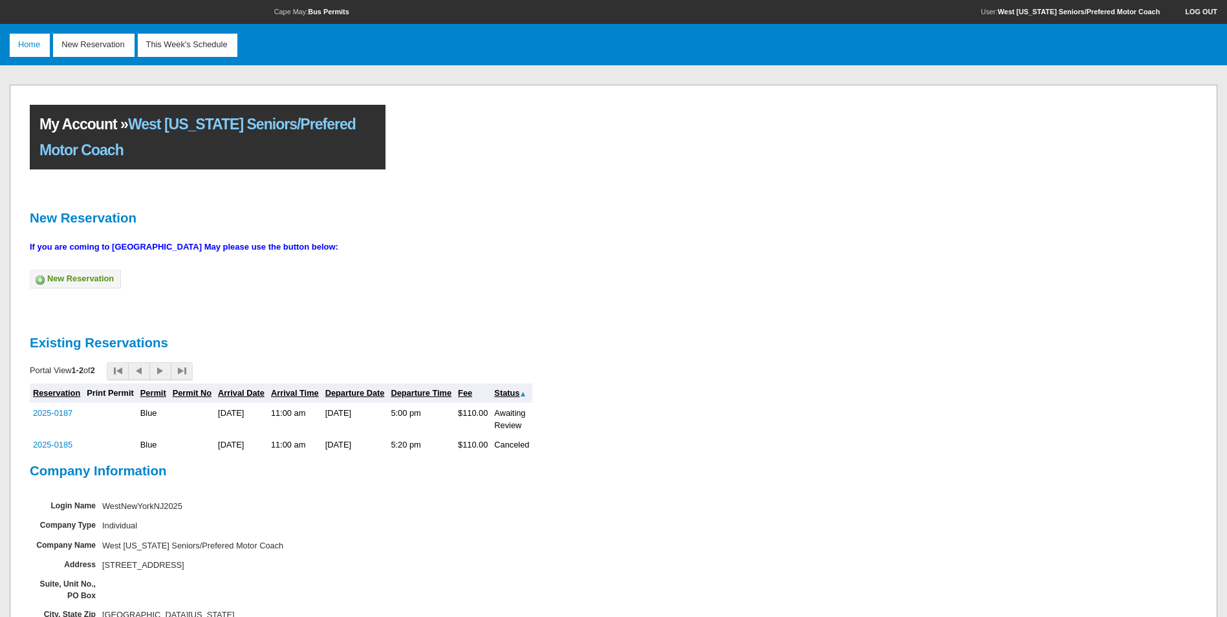
scroll to position [144, 0]
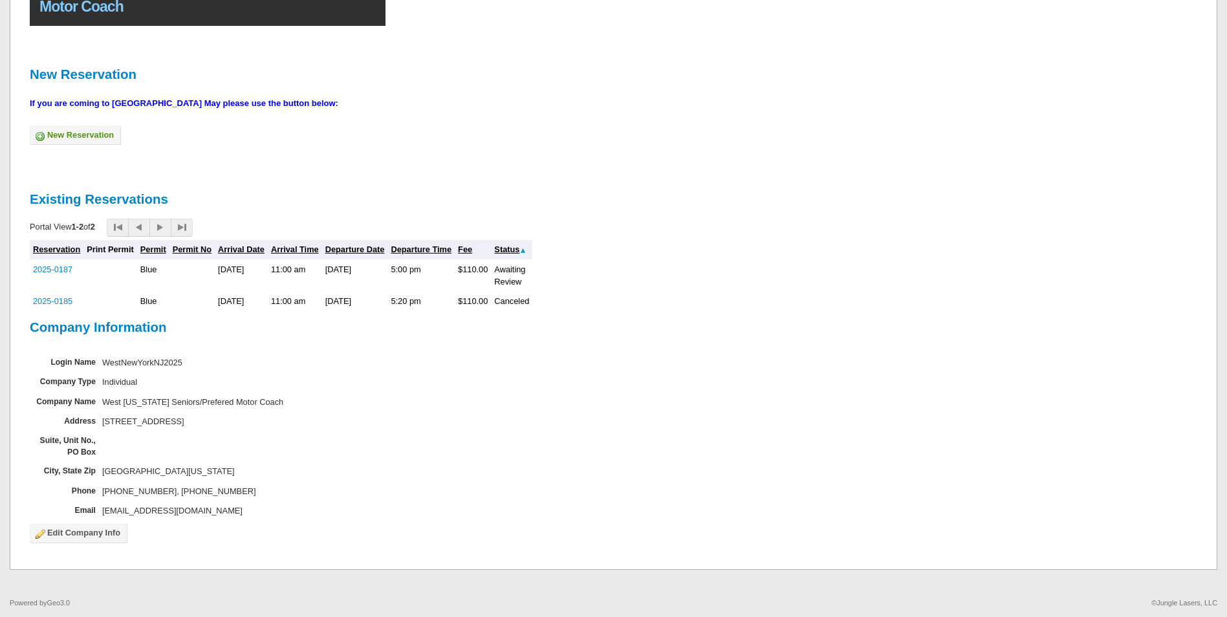
drag, startPoint x: 55, startPoint y: 269, endPoint x: 543, endPoint y: 225, distance: 490.3
click at [543, 225] on div "Portal View 1-2 of 2 Reservation Print Permit Permit Permit No Arrival Date Arr…" at bounding box center [614, 263] width 1174 height 102
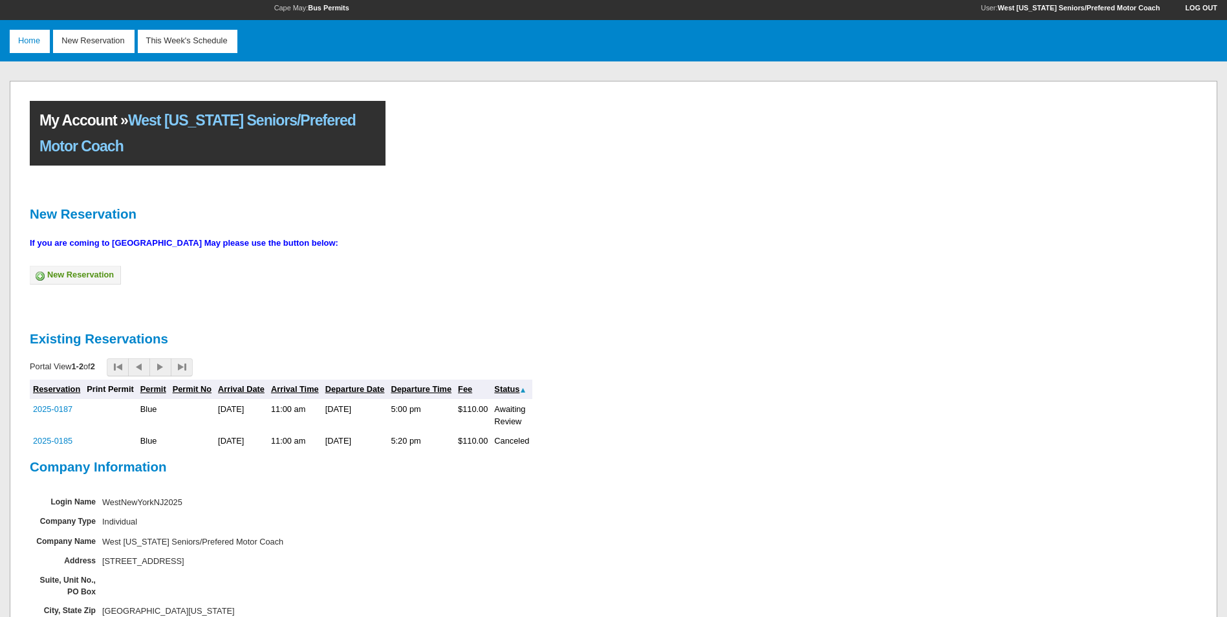
scroll to position [0, 0]
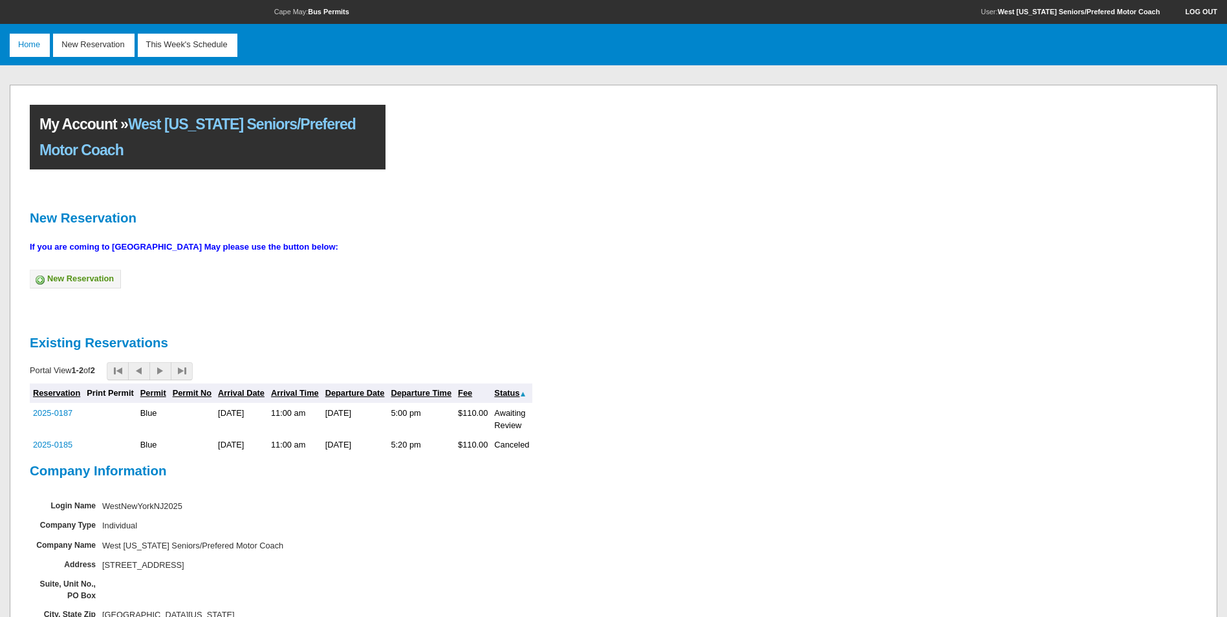
click at [189, 378] on link at bounding box center [182, 371] width 22 height 18
click at [186, 373] on icon at bounding box center [181, 371] width 9 height 9
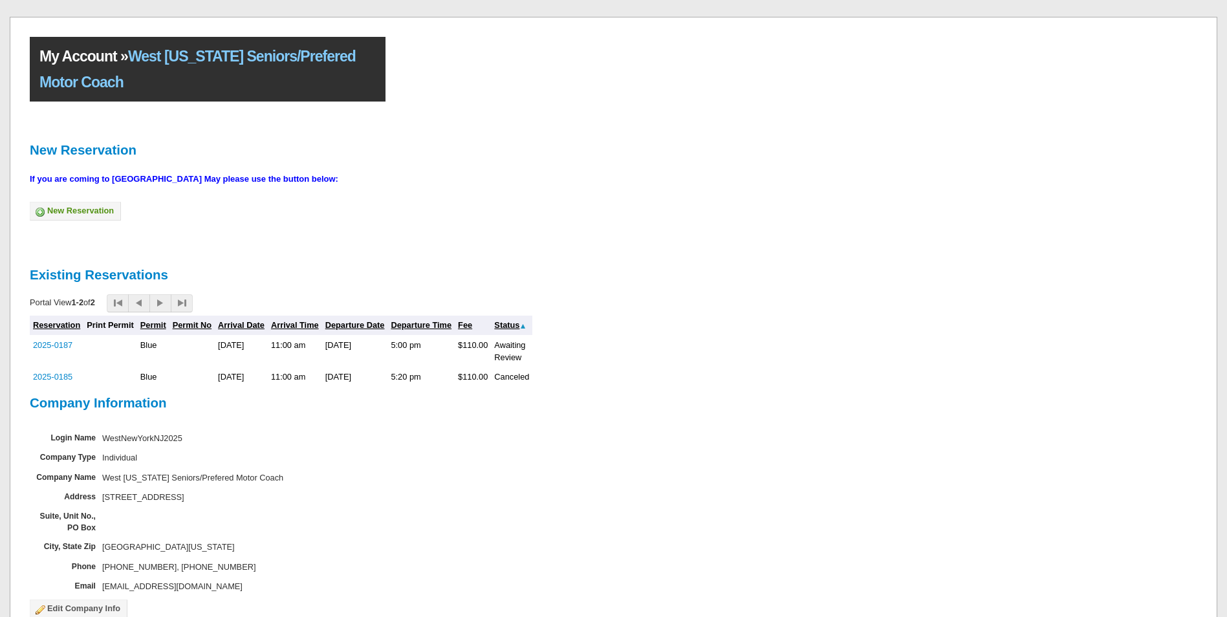
scroll to position [144, 0]
